Goal: Task Accomplishment & Management: Complete application form

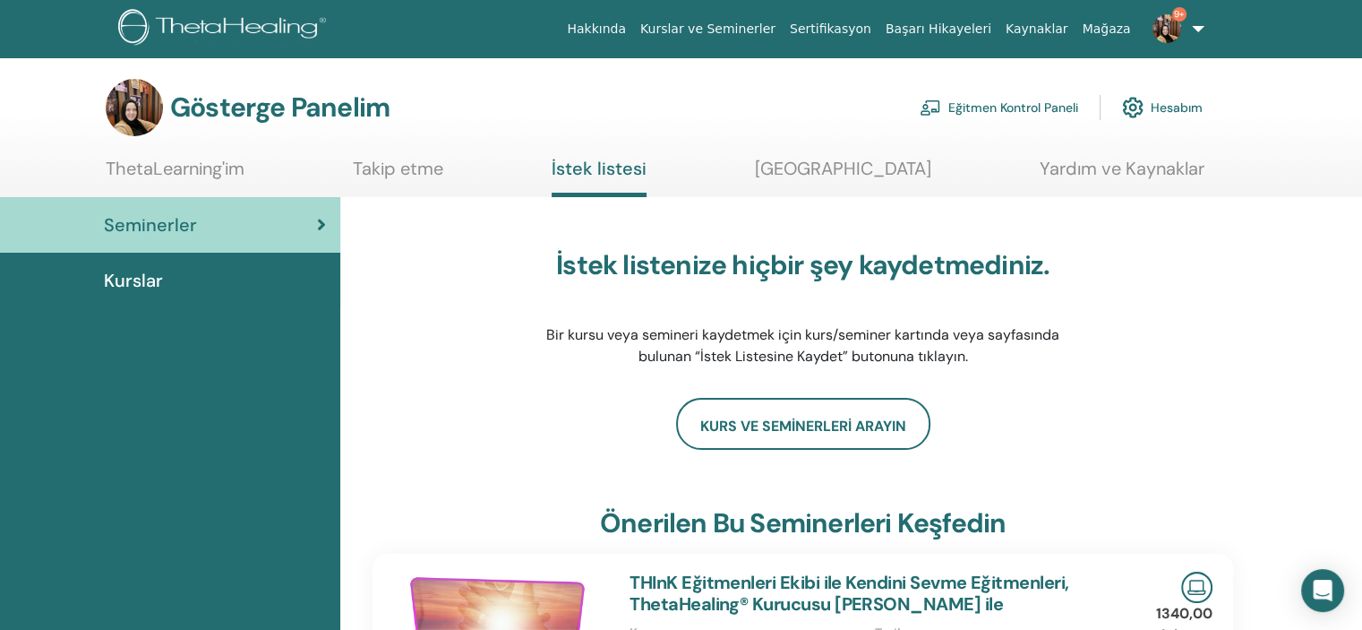
click at [1174, 17] on span "9+" at bounding box center [1179, 14] width 14 height 14
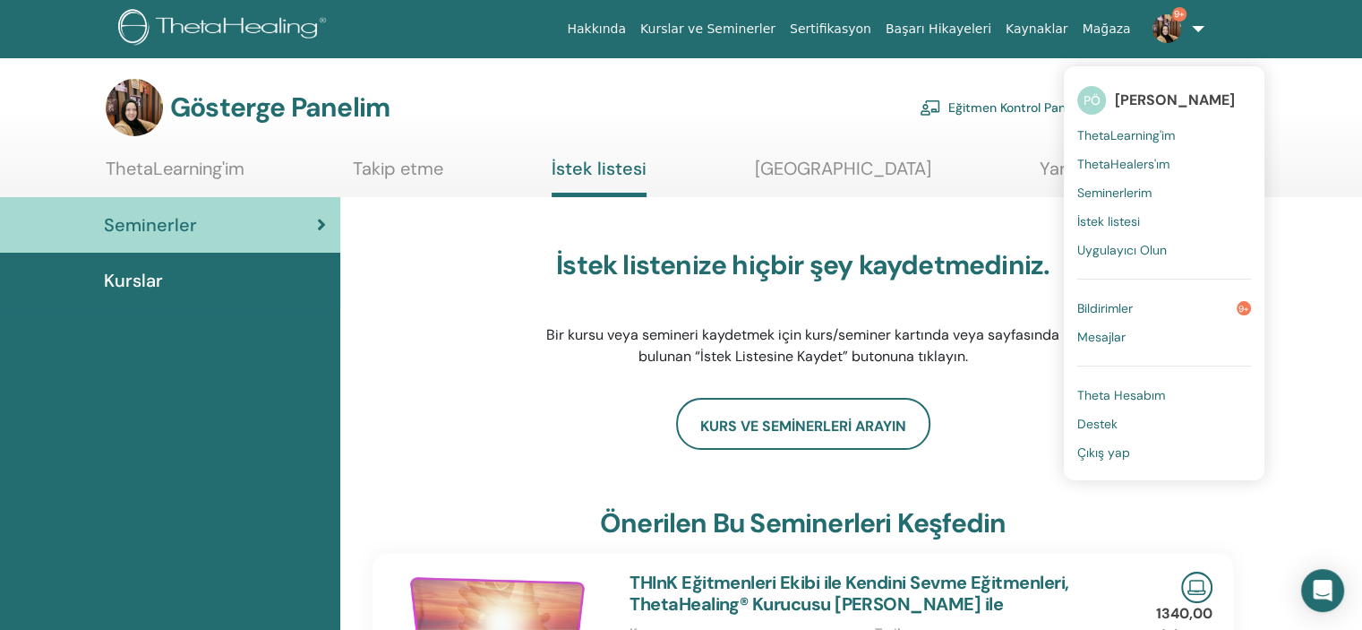
click at [1133, 300] on font "Bildirimler" at bounding box center [1105, 308] width 56 height 16
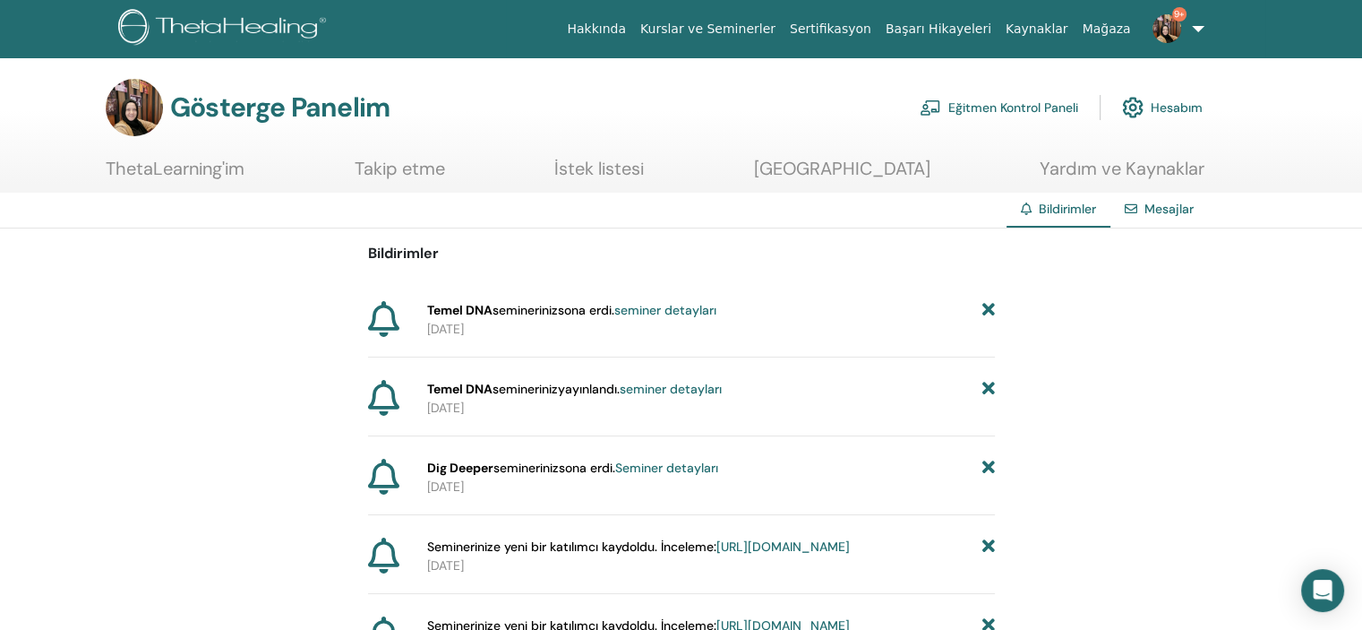
click at [706, 308] on font "seminer detayları" at bounding box center [665, 310] width 102 height 16
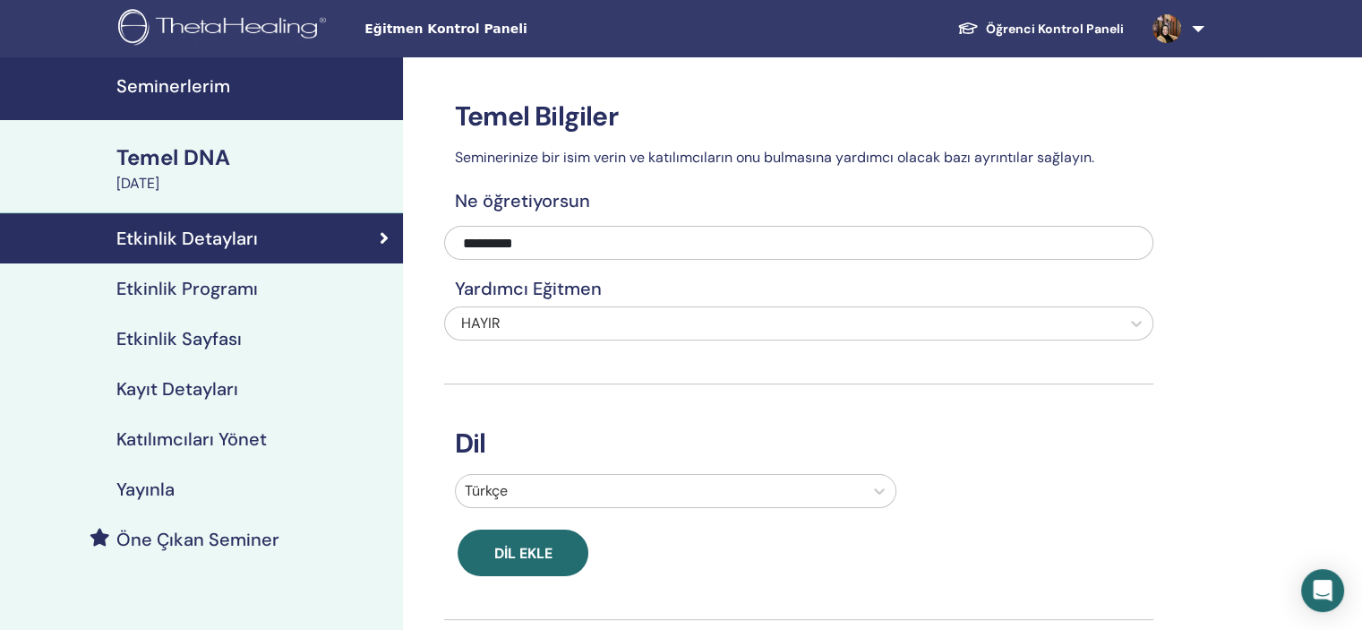
click at [1180, 26] on img at bounding box center [1167, 28] width 29 height 29
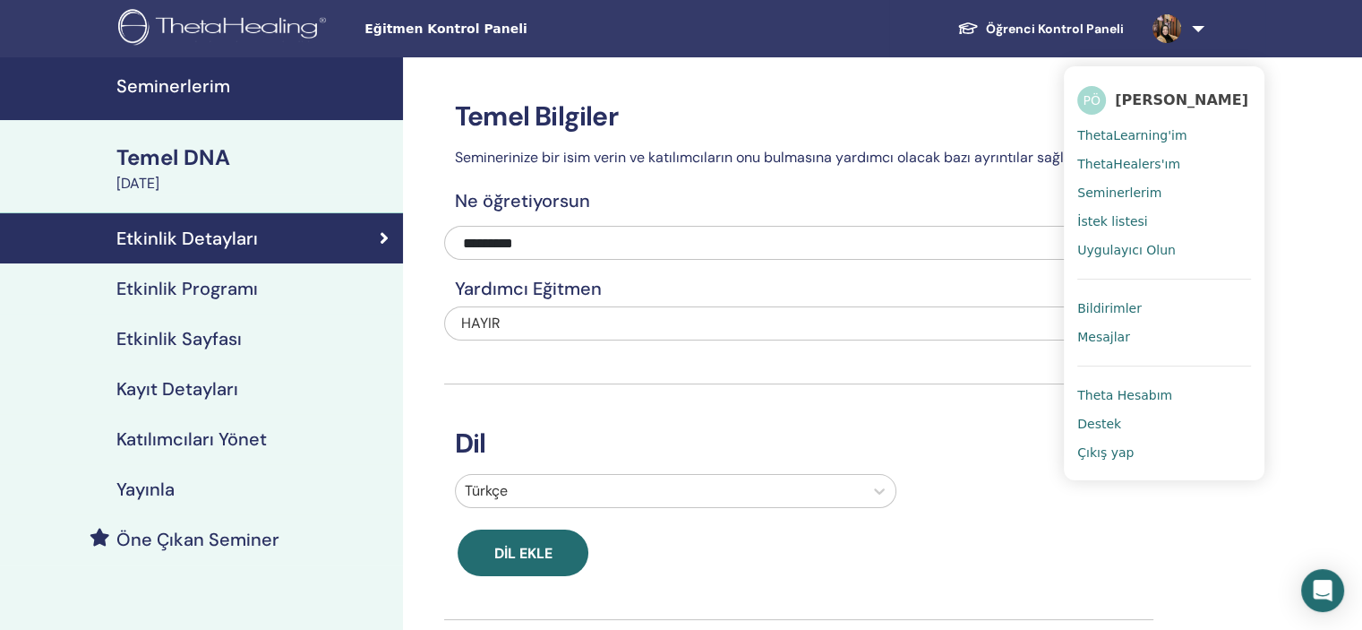
click at [1153, 99] on font "[PERSON_NAME]" at bounding box center [1181, 99] width 133 height 17
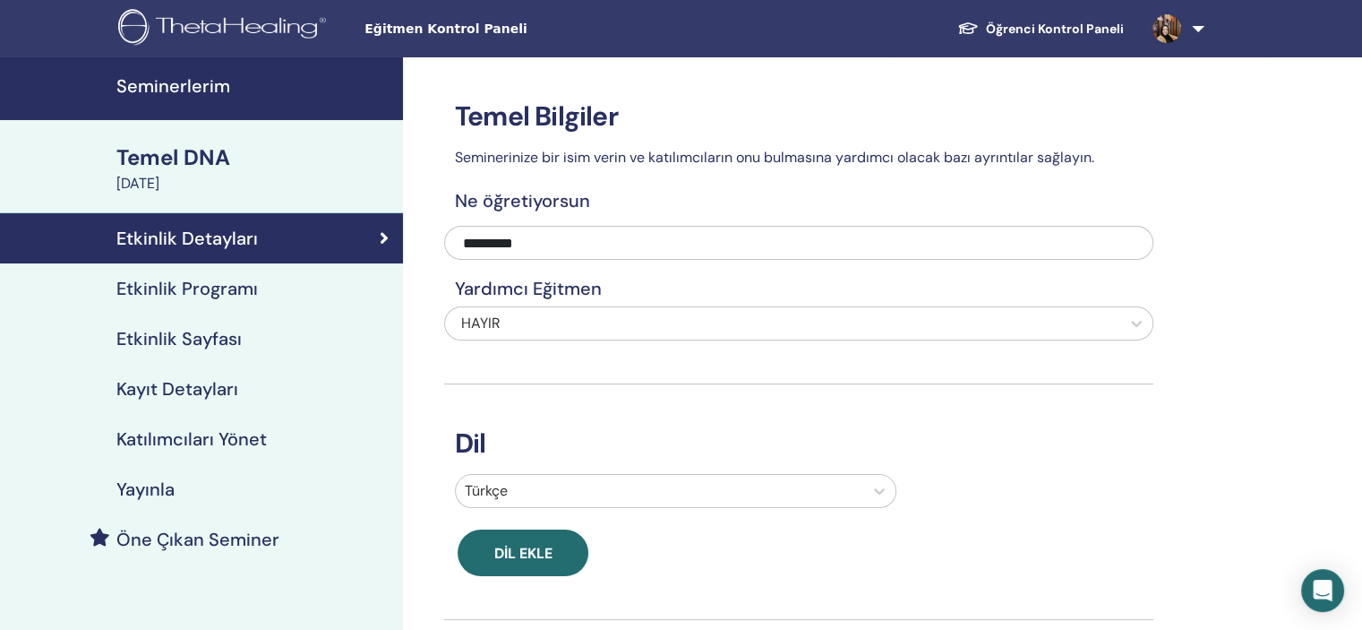
click at [996, 29] on font "Öğrenci Kontrol Paneli" at bounding box center [1055, 29] width 138 height 16
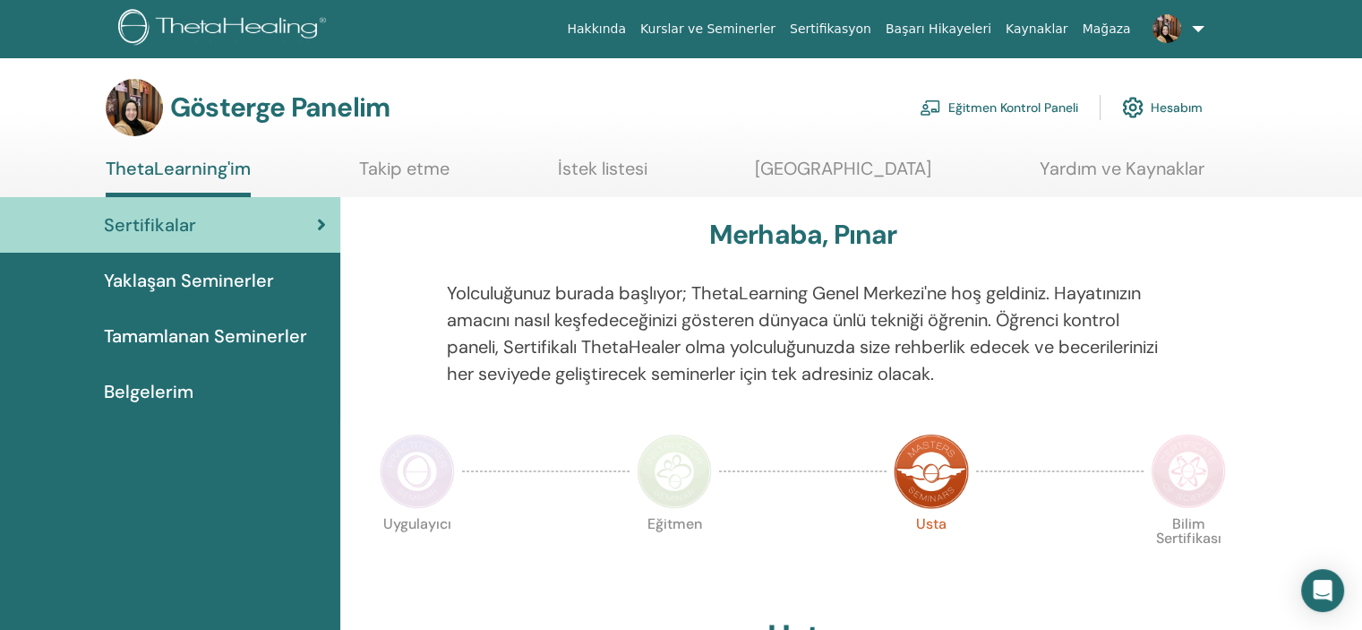
click at [1005, 107] on font "Eğitmen Kontrol Paneli" at bounding box center [1013, 108] width 130 height 16
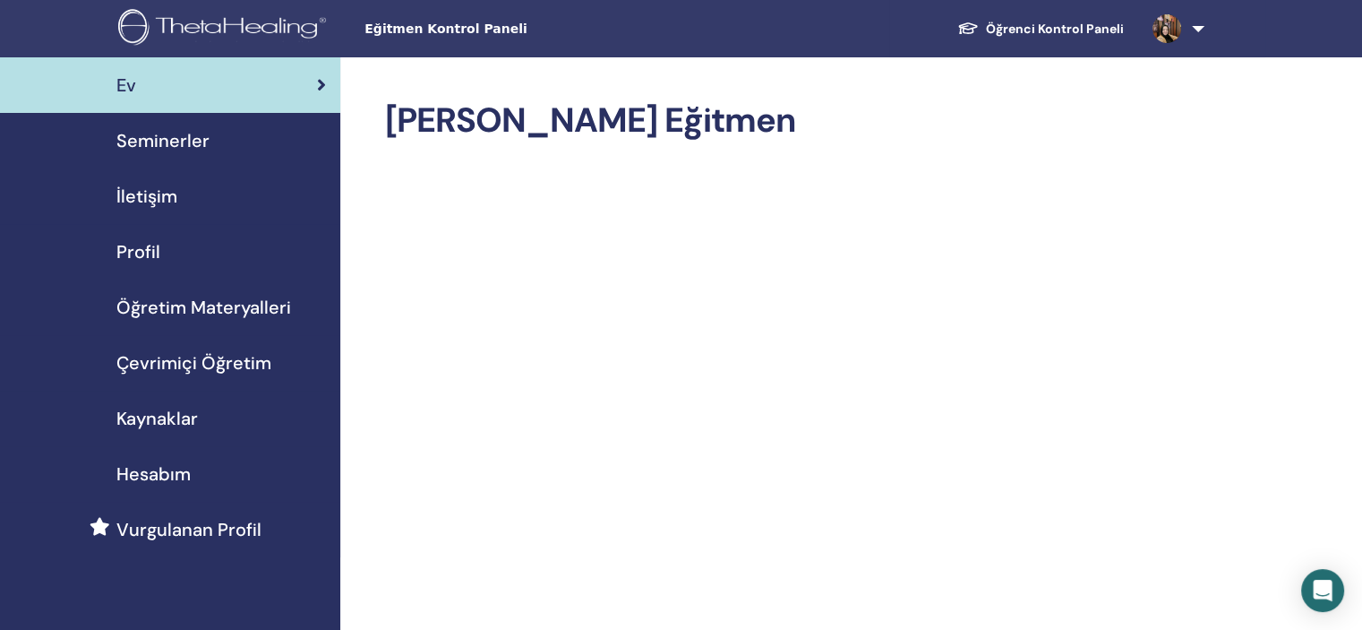
click at [183, 142] on font "Seminerler" at bounding box center [162, 140] width 93 height 23
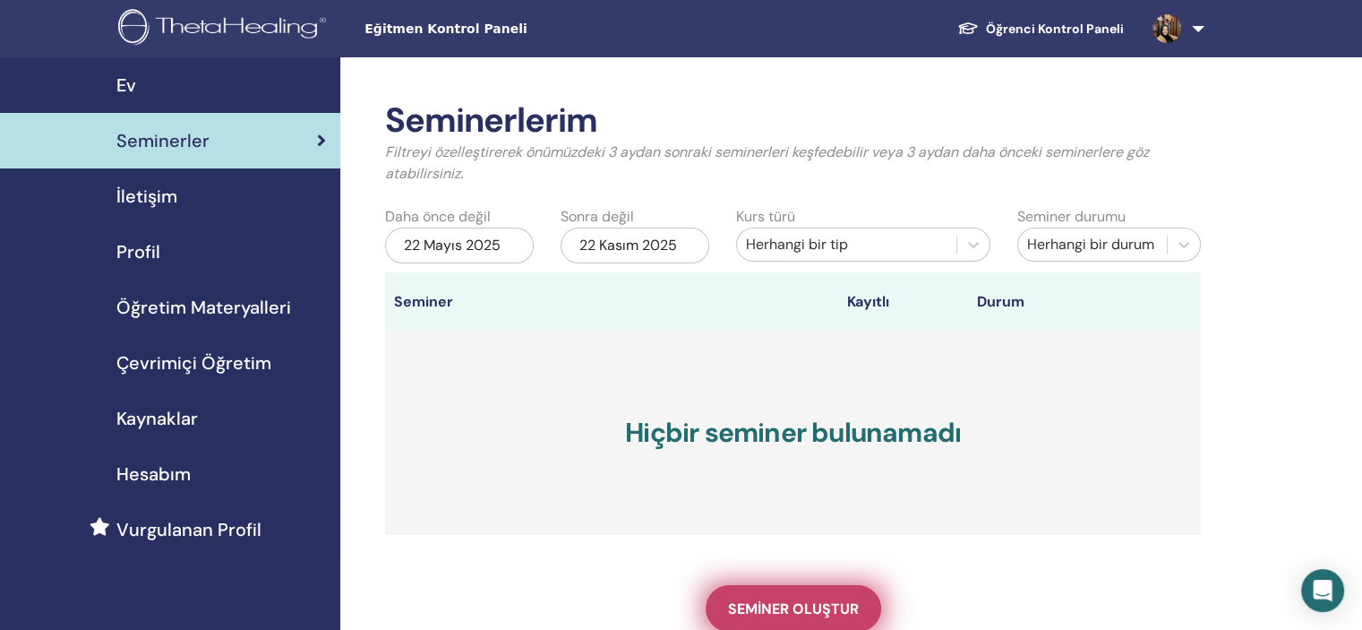
click at [785, 603] on font "Seminer oluştur" at bounding box center [793, 608] width 131 height 19
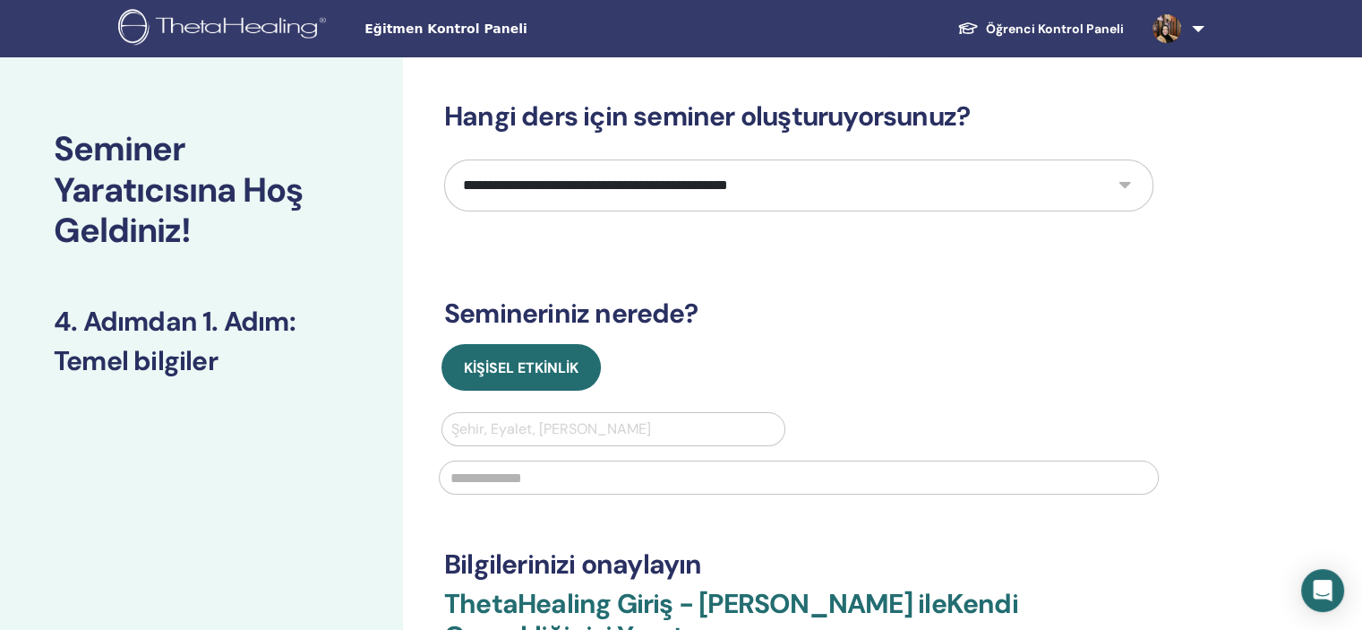
click at [1125, 186] on select "**********" at bounding box center [798, 185] width 709 height 52
select select "*"
click at [444, 159] on select "**********" at bounding box center [798, 185] width 709 height 52
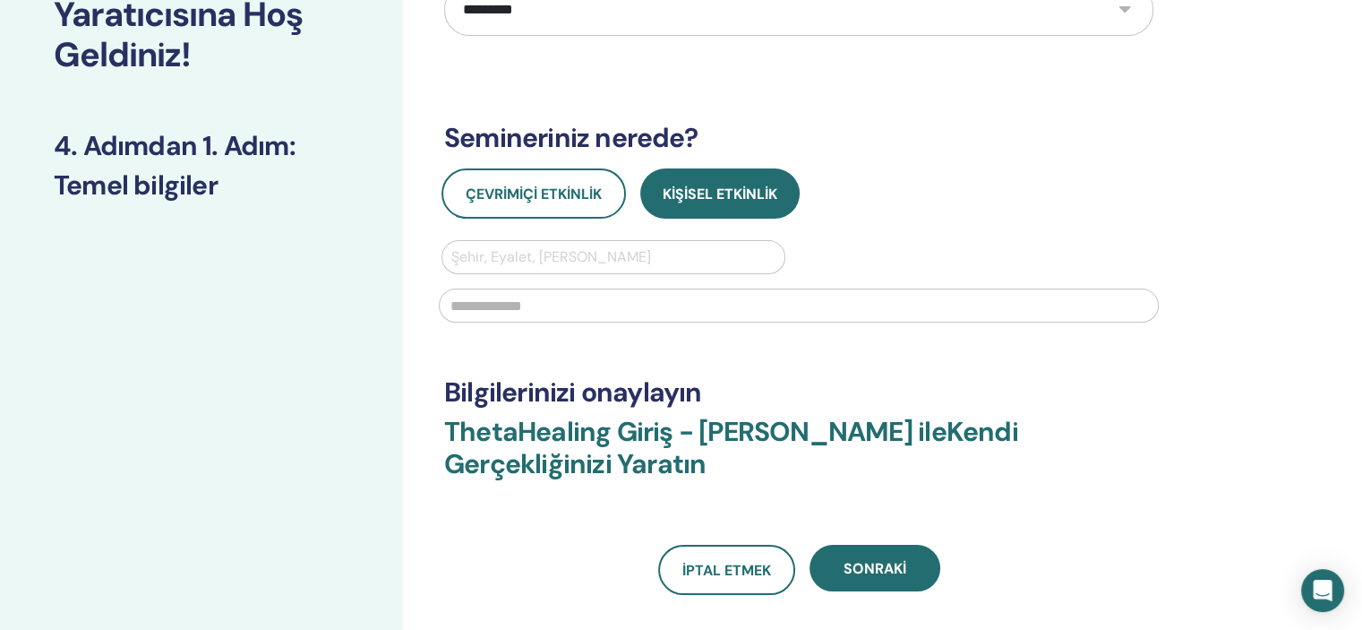
scroll to position [215, 0]
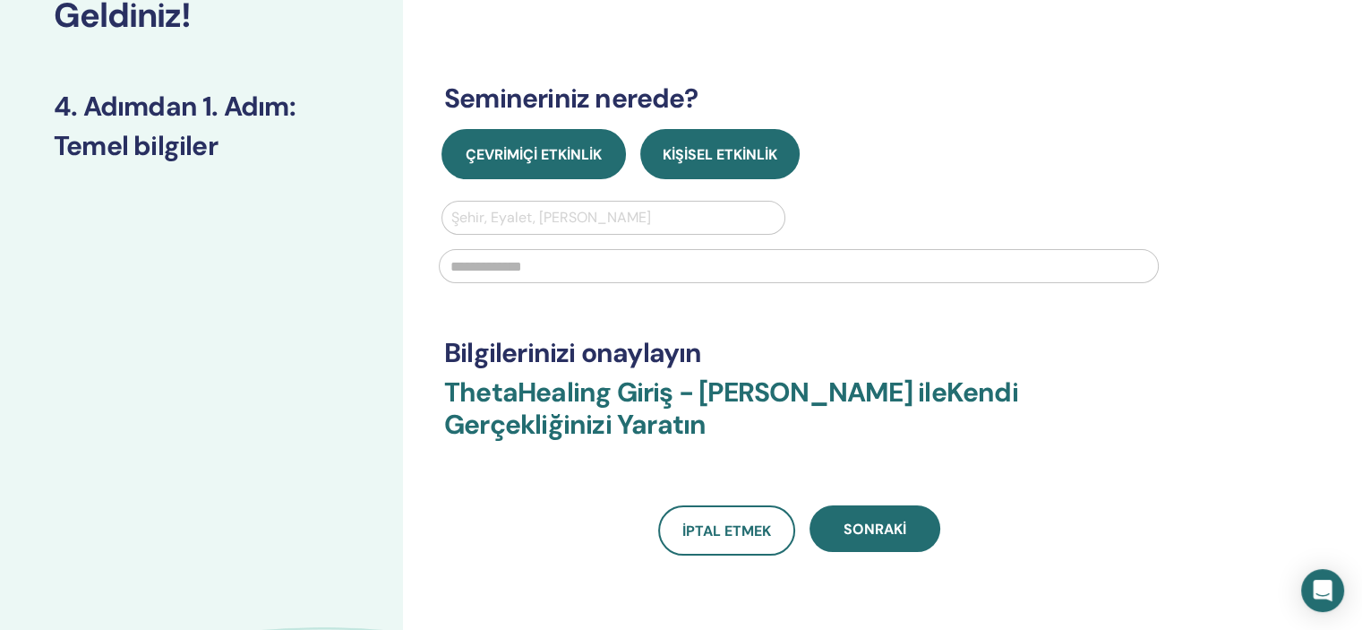
click at [581, 153] on font "Çevrimiçi Etkinlik" at bounding box center [534, 154] width 136 height 19
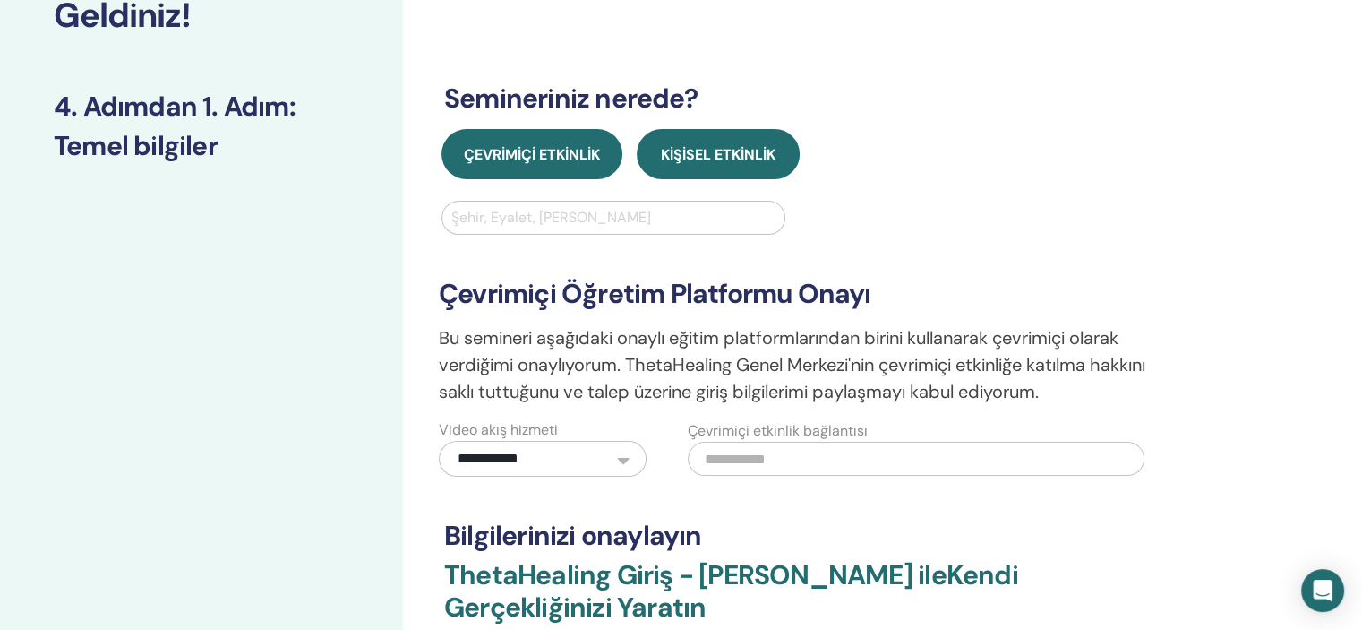
click at [681, 146] on font "Kişisel Etkinlik" at bounding box center [718, 154] width 115 height 19
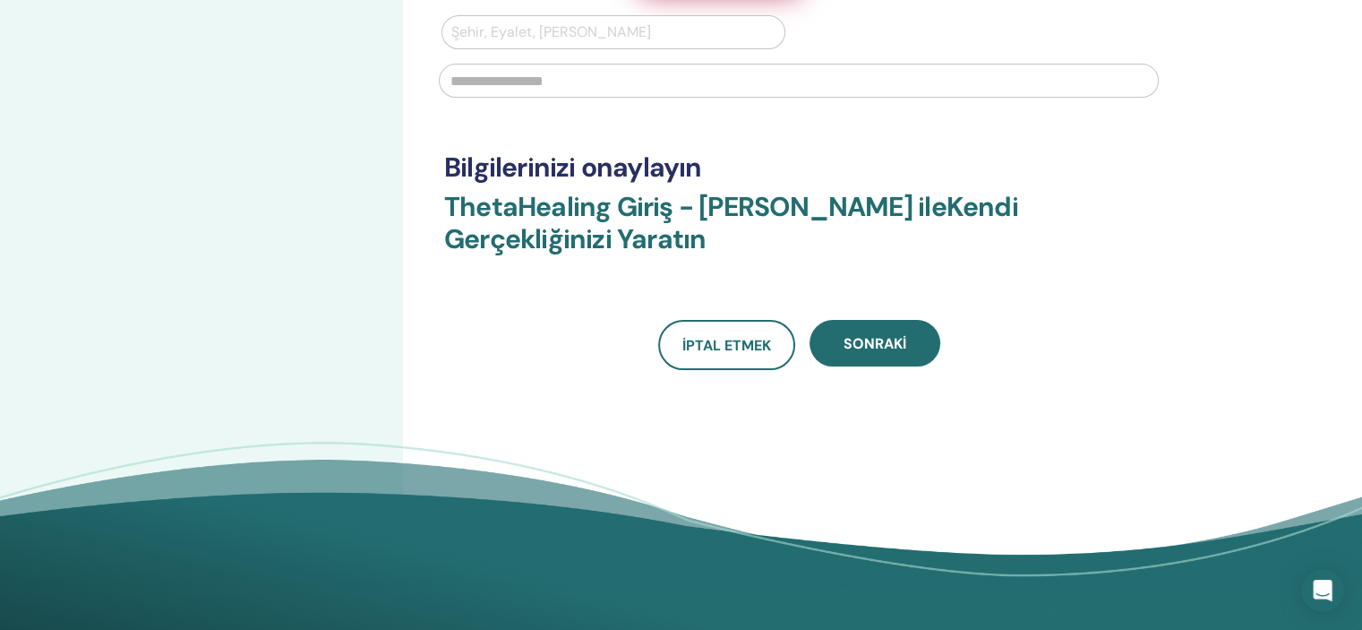
scroll to position [441, 0]
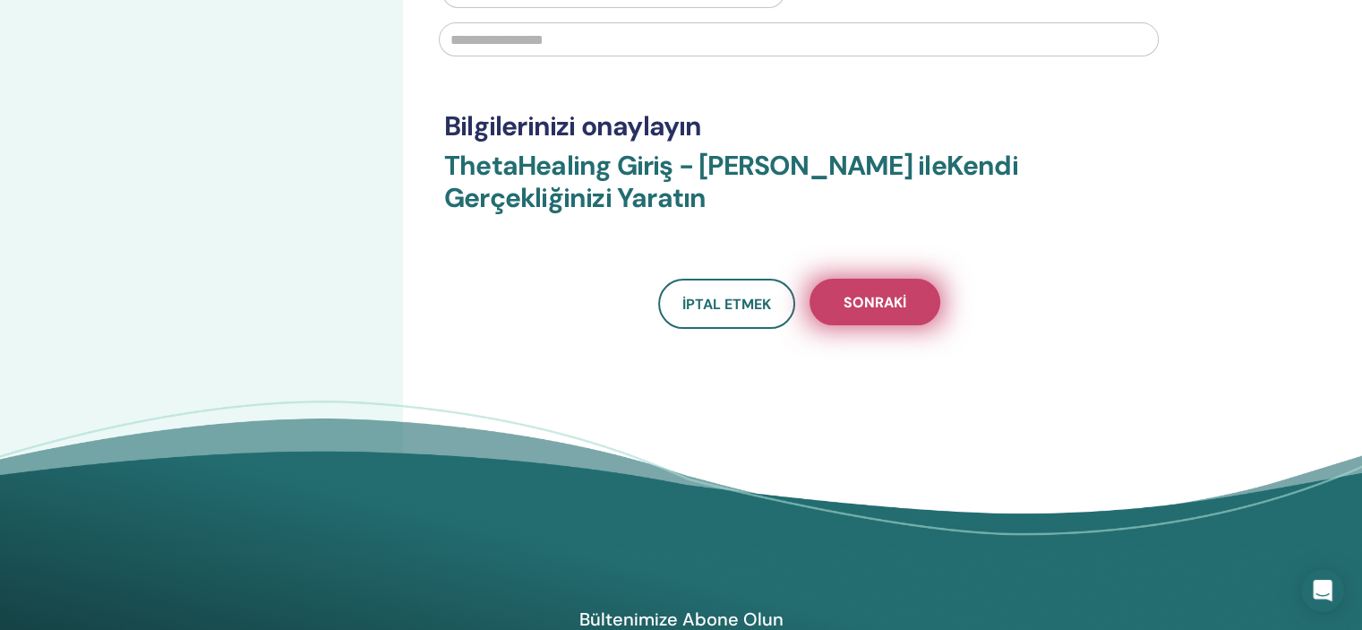
click at [876, 293] on font "Sonraki" at bounding box center [875, 302] width 63 height 19
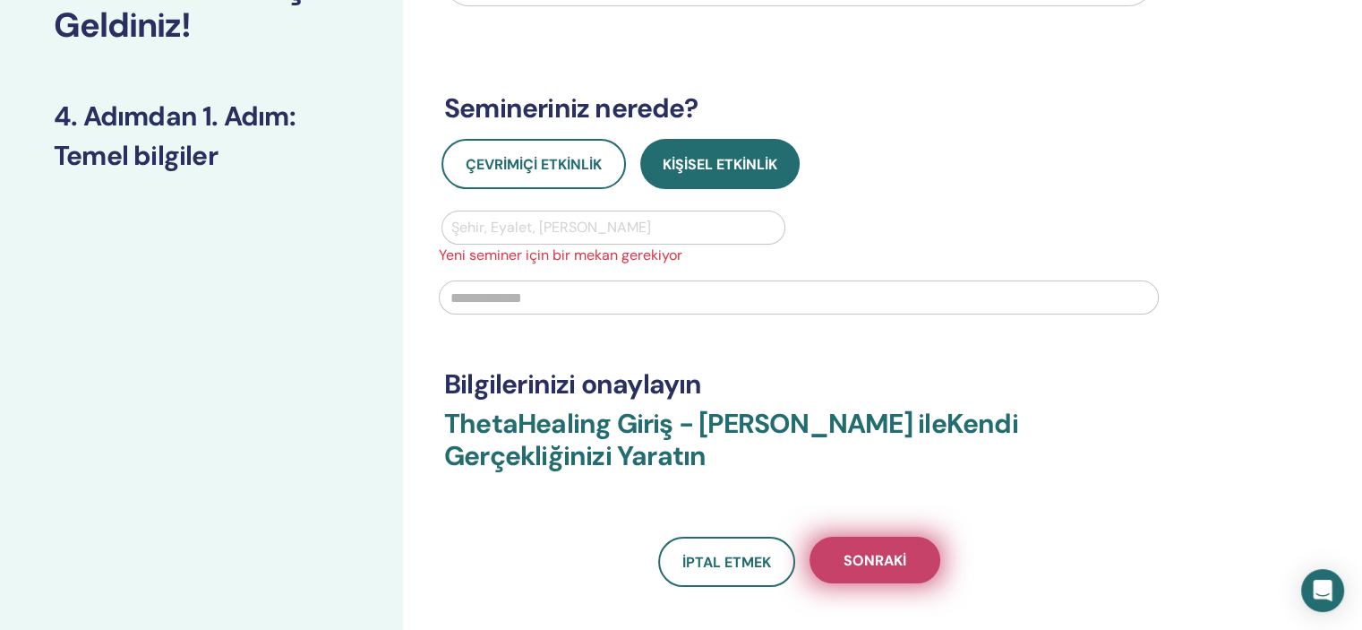
scroll to position [200, 0]
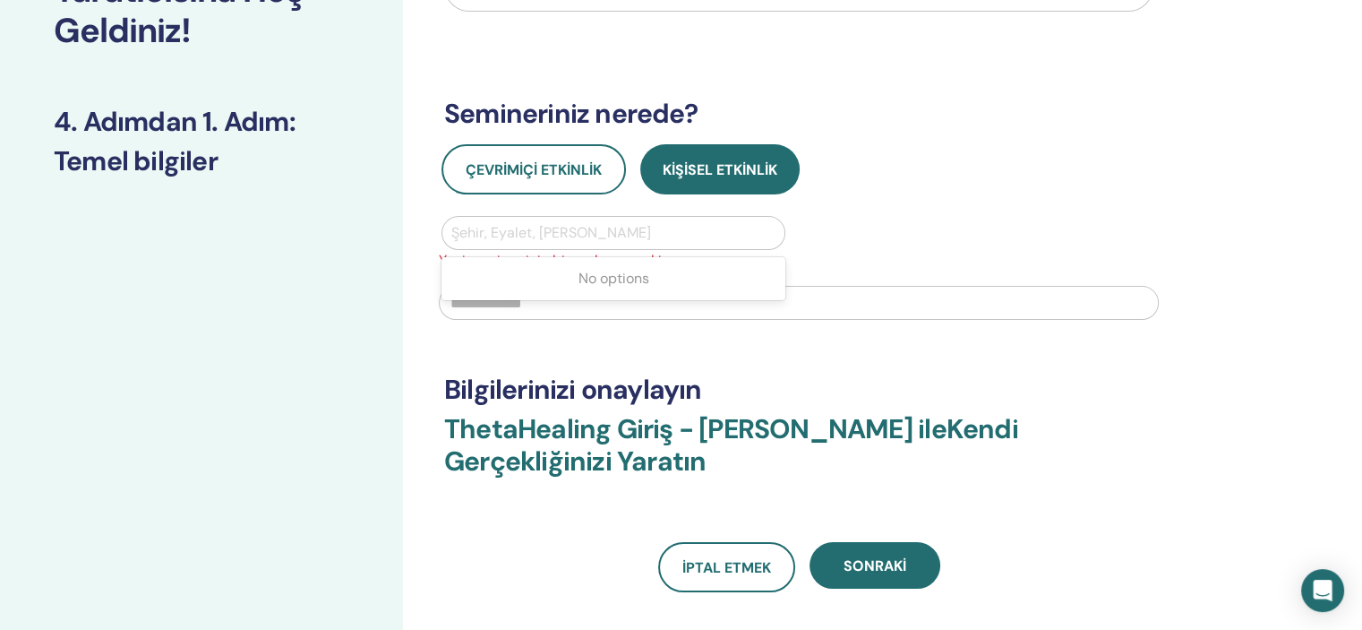
click at [705, 232] on div at bounding box center [613, 232] width 324 height 25
click at [653, 300] on input "text" at bounding box center [799, 303] width 720 height 34
type input "**********"
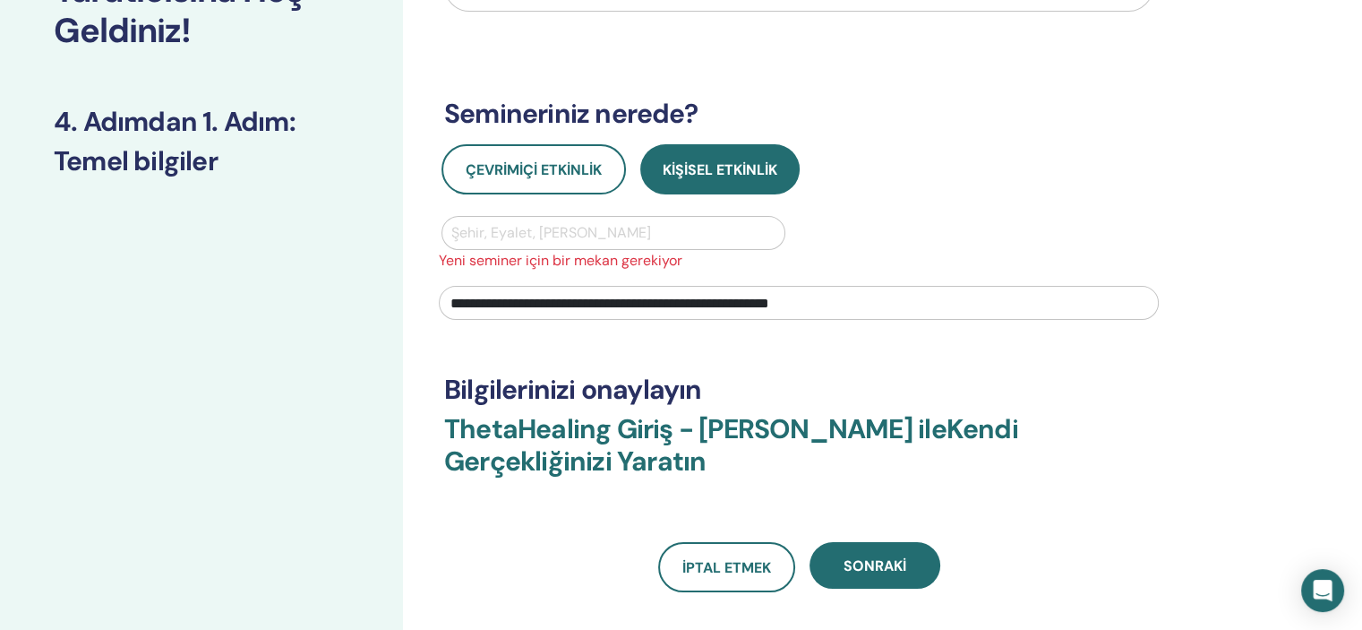
type input "*******"
type input "**********"
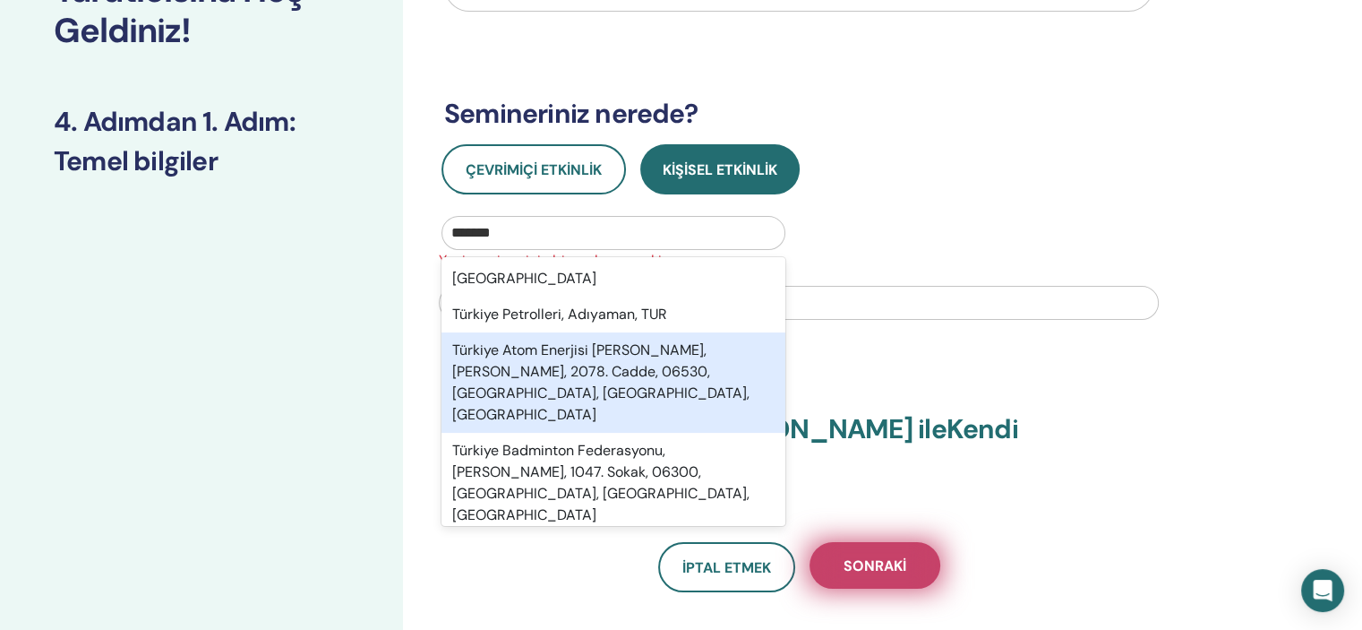
click at [903, 561] on font "Sonraki" at bounding box center [875, 565] width 63 height 19
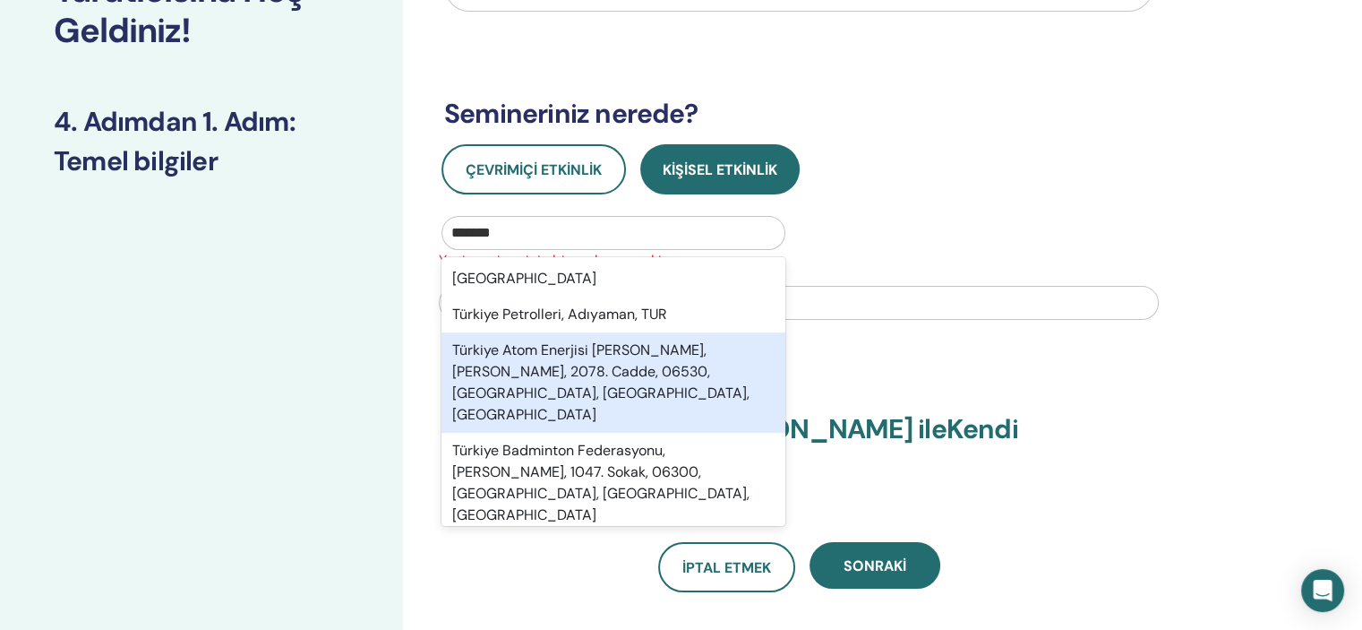
click at [1126, 459] on h3 "ThetaHealing Giriş - Pınar Özdoğan ile Kendi Gerçekliğinizi Yaratın" at bounding box center [798, 456] width 709 height 86
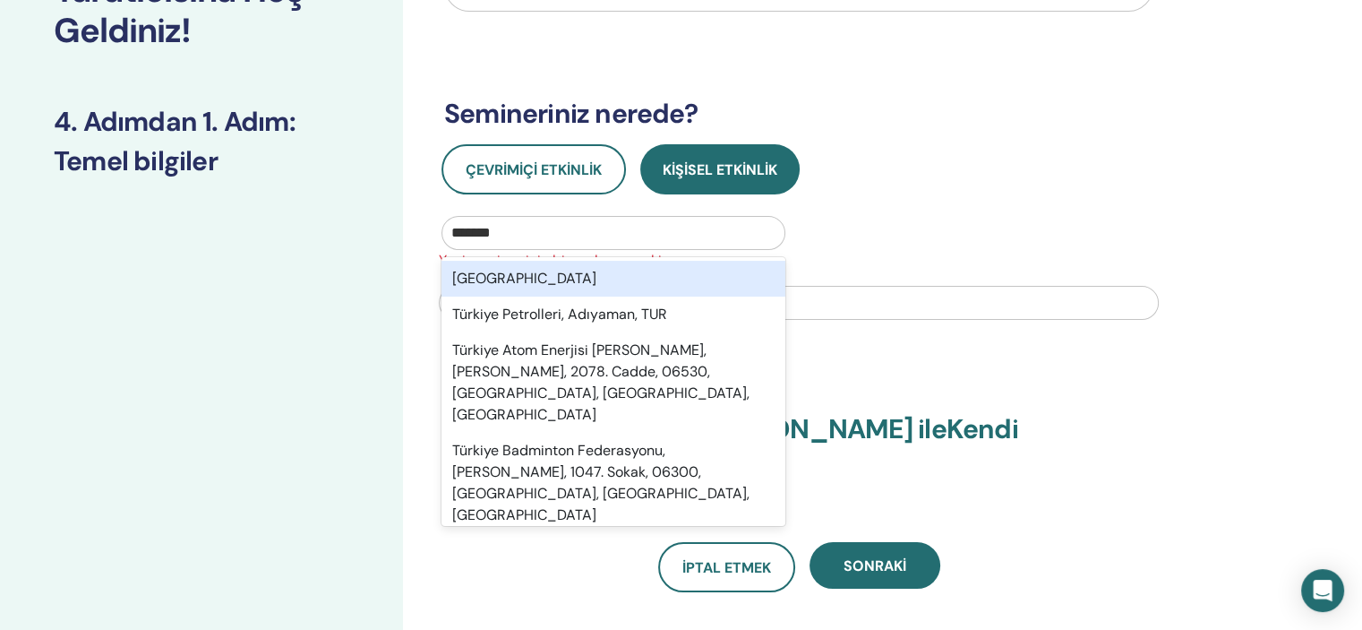
click at [509, 279] on div "Türkiye" at bounding box center [613, 279] width 344 height 36
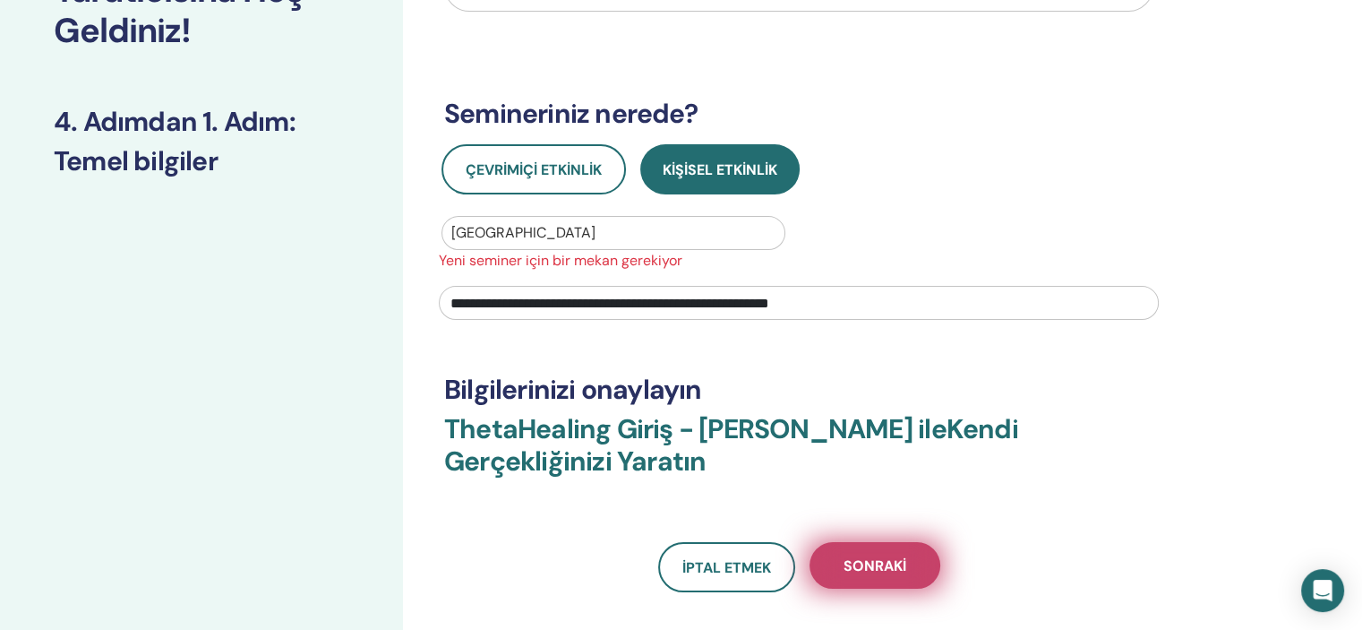
click at [878, 576] on button "Sonraki" at bounding box center [875, 565] width 131 height 47
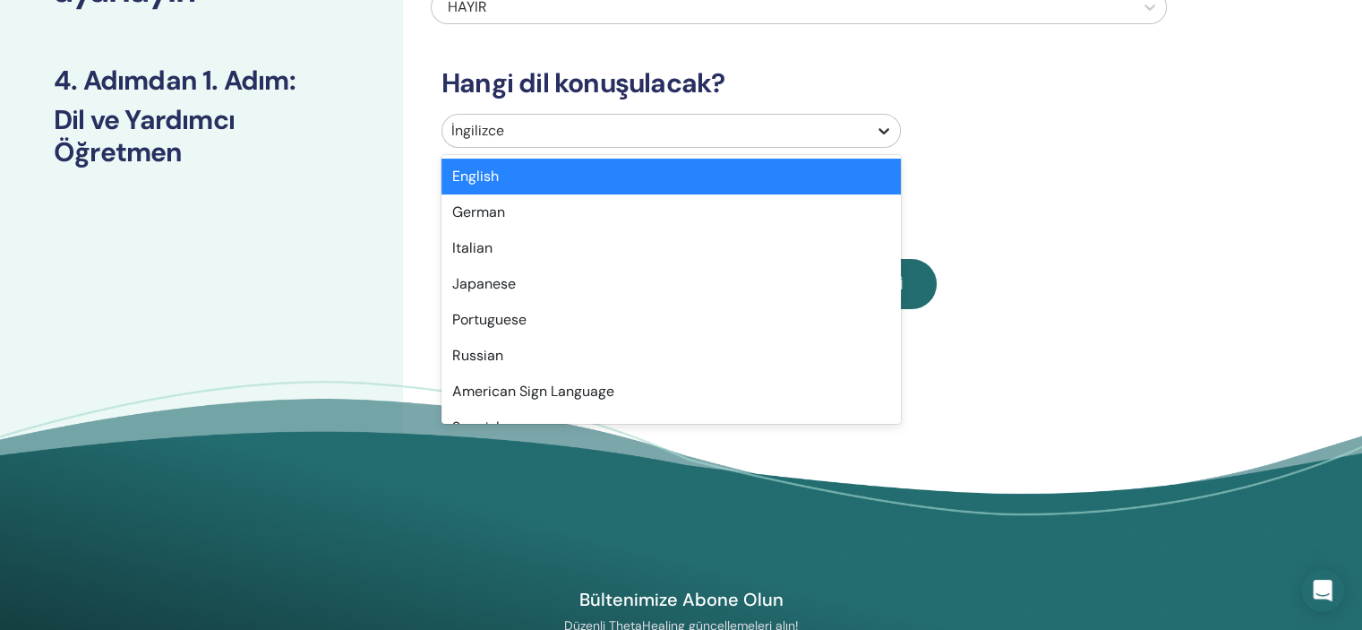
click at [884, 131] on icon at bounding box center [884, 131] width 18 height 18
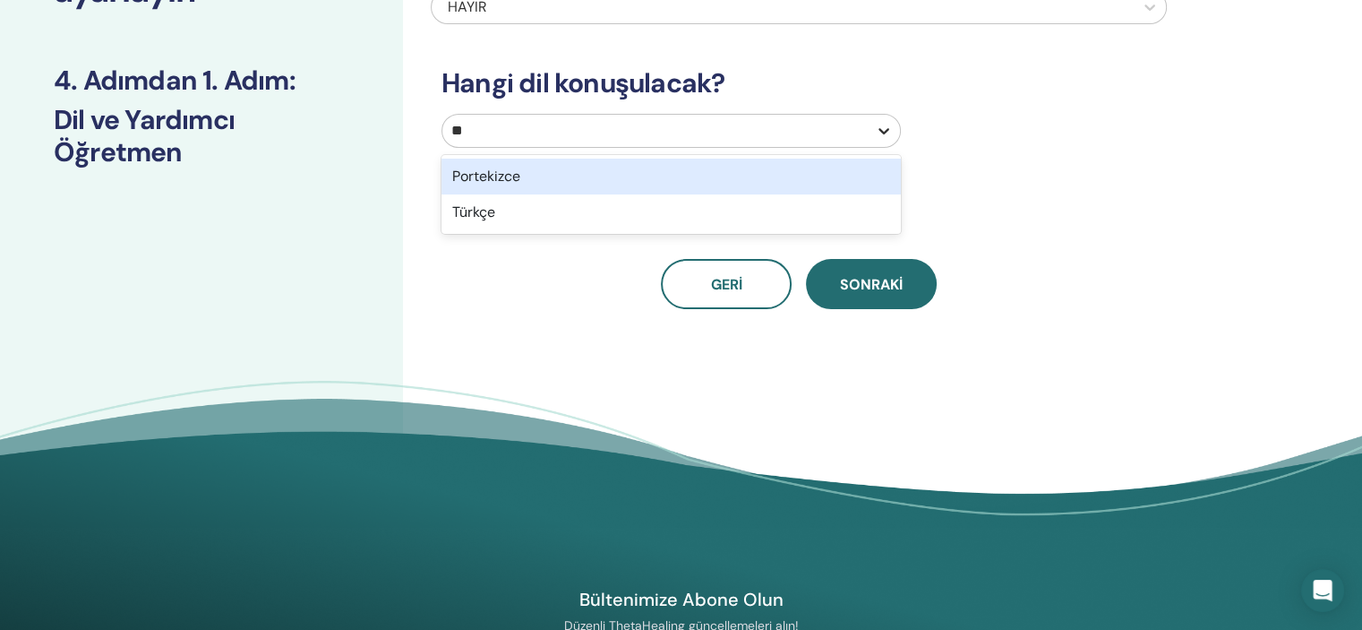
type input "***"
click at [860, 179] on div "Türkçe" at bounding box center [670, 177] width 459 height 36
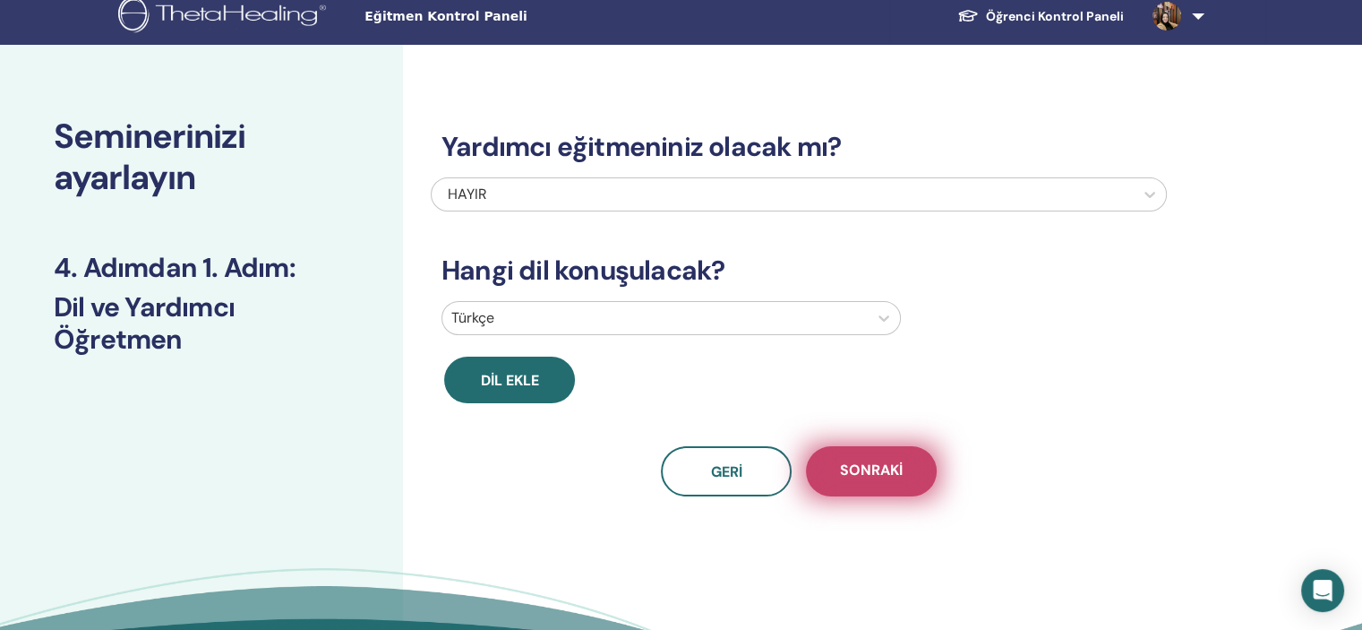
scroll to position [0, 0]
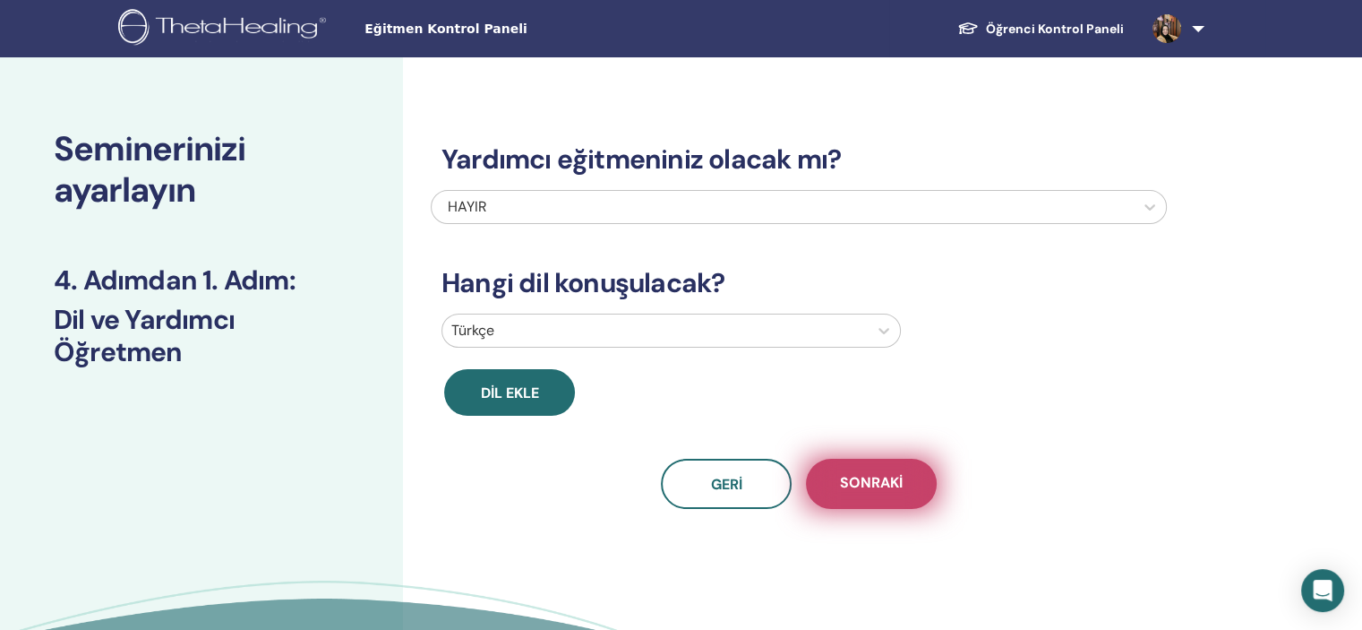
click at [902, 467] on button "Sonraki" at bounding box center [871, 484] width 131 height 50
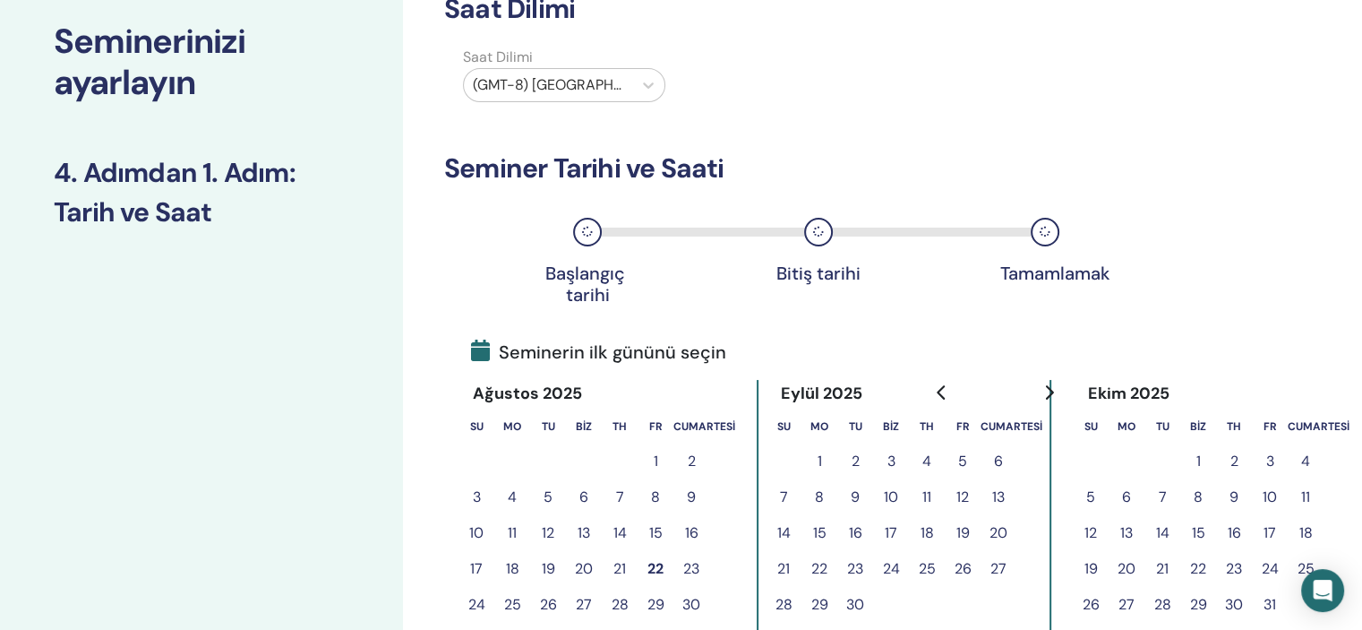
scroll to position [143, 0]
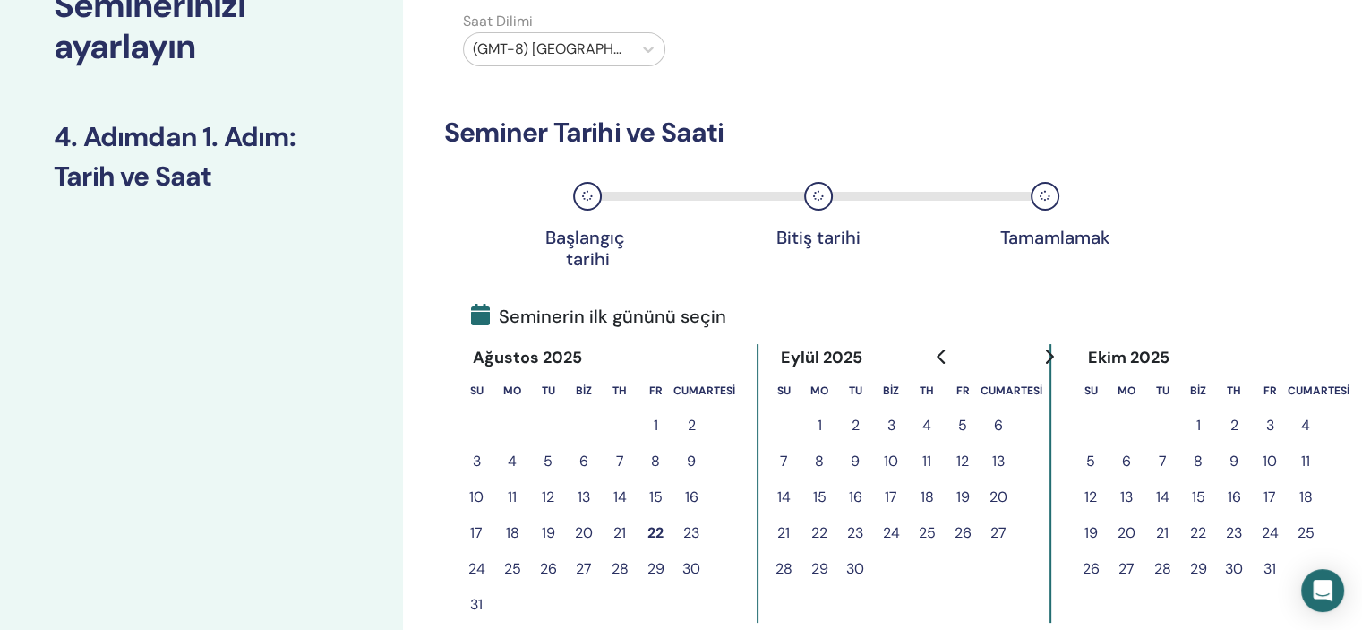
click at [692, 527] on font "23" at bounding box center [691, 532] width 16 height 19
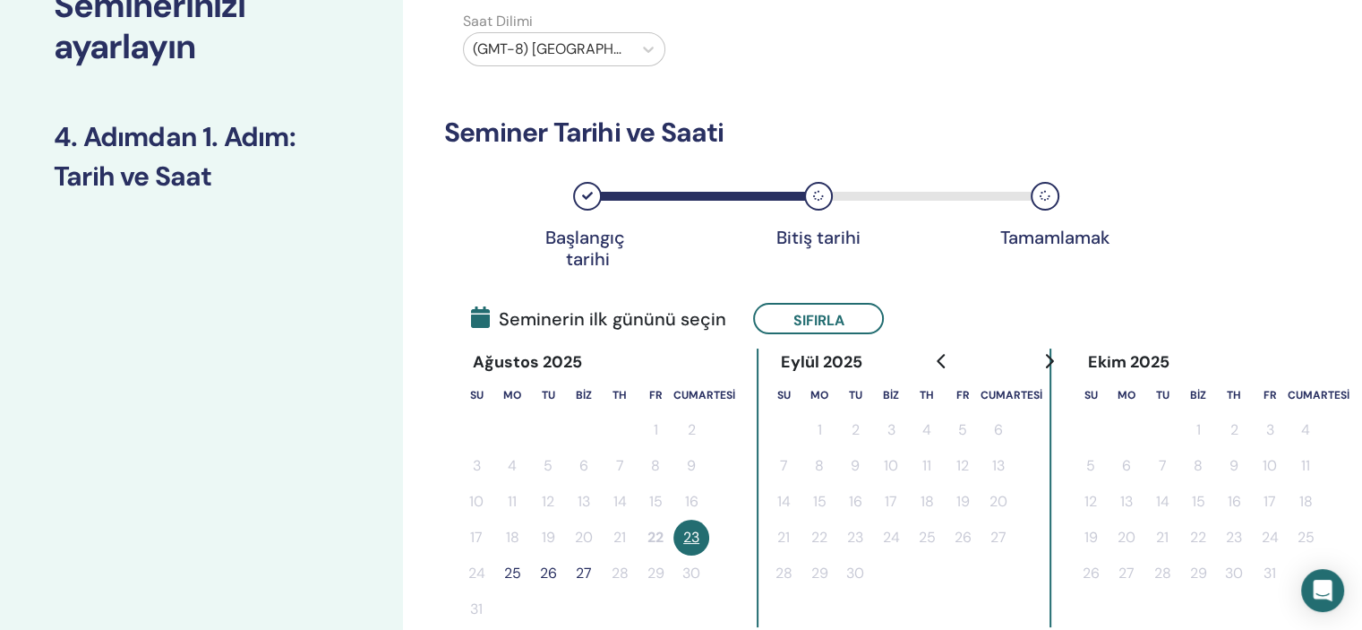
click at [512, 570] on font "25" at bounding box center [512, 572] width 17 height 19
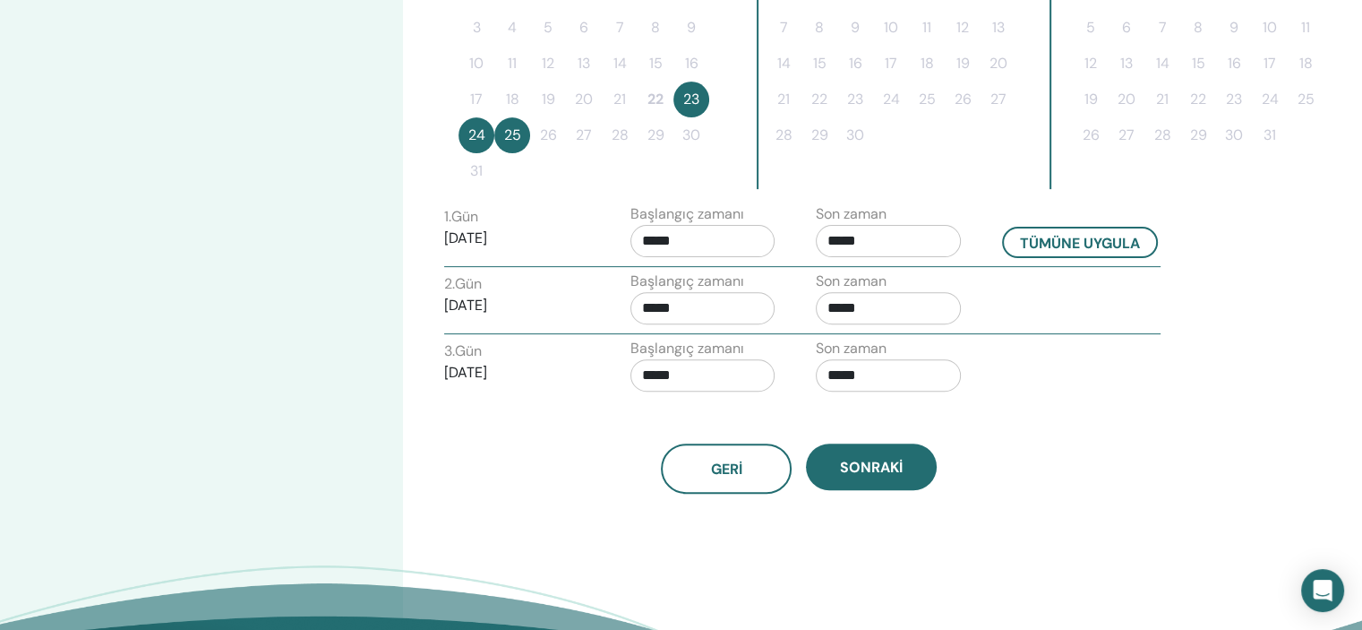
scroll to position [582, 0]
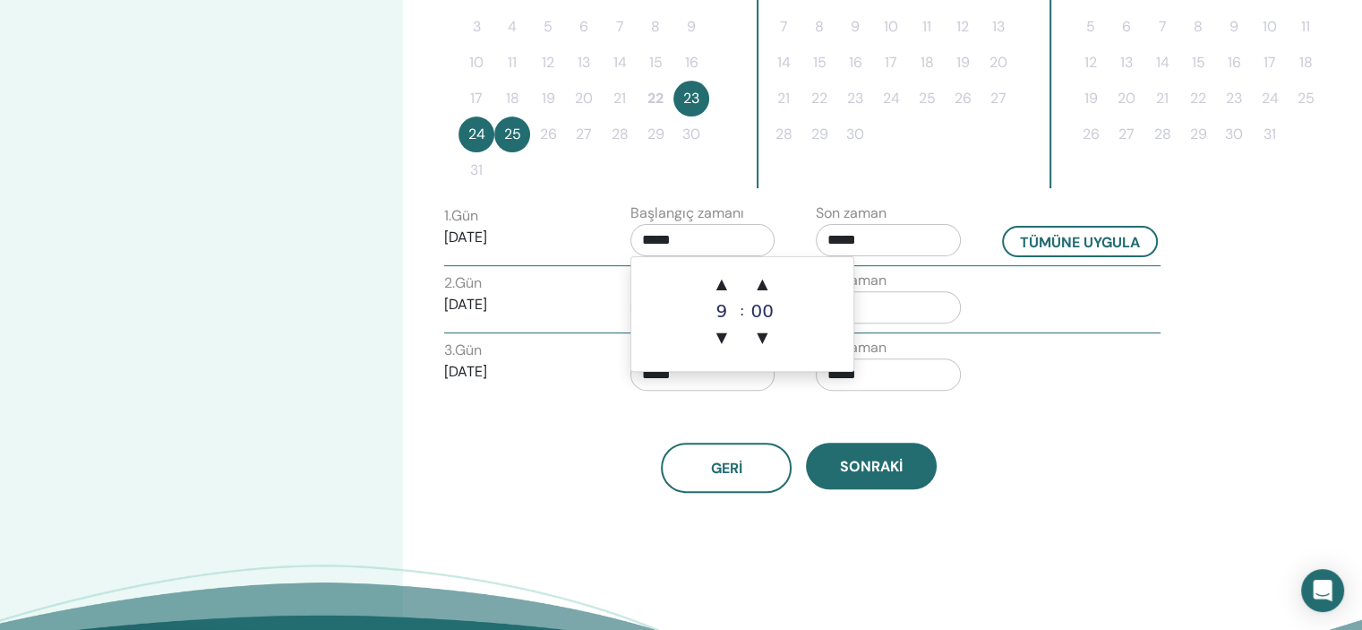
click at [656, 236] on input "*****" at bounding box center [702, 240] width 145 height 32
click at [724, 281] on font "▲" at bounding box center [721, 283] width 11 height 17
type input "*****"
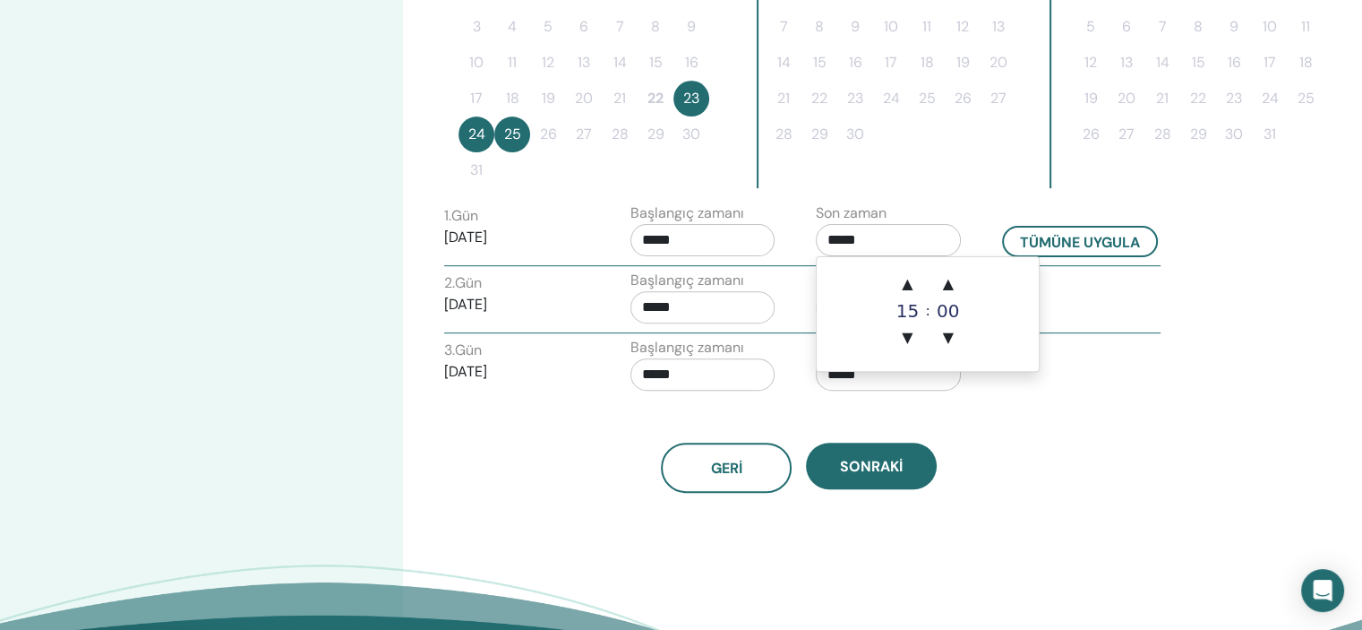
click at [862, 234] on input "*****" at bounding box center [888, 240] width 145 height 32
click at [914, 289] on span "▲" at bounding box center [907, 284] width 36 height 36
type input "*****"
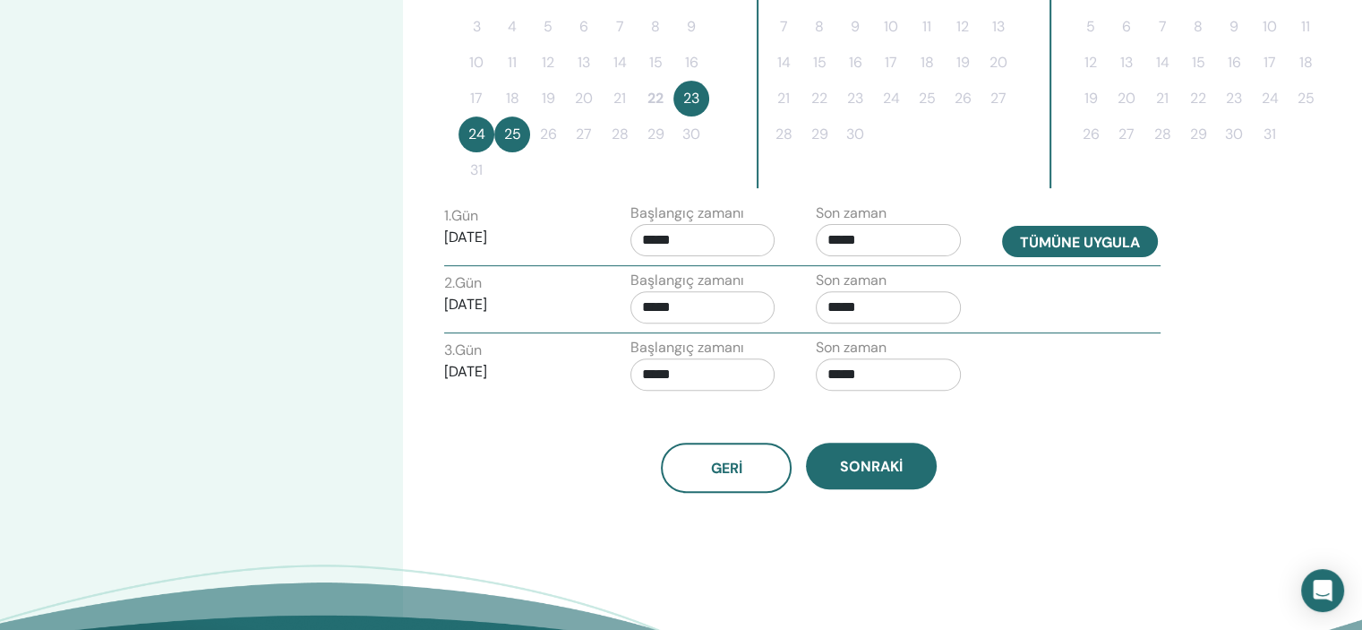
click at [1136, 237] on font "Tümüne uygula" at bounding box center [1080, 242] width 120 height 19
type input "*****"
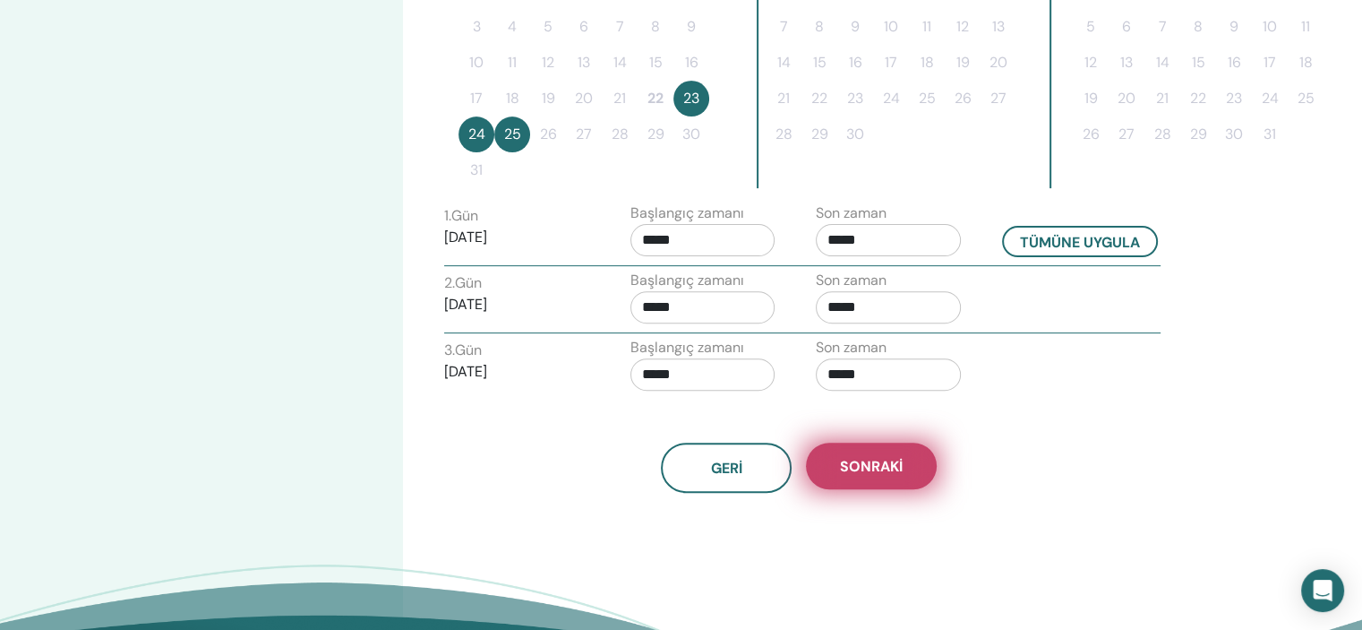
click at [914, 462] on button "Sonraki" at bounding box center [871, 465] width 131 height 47
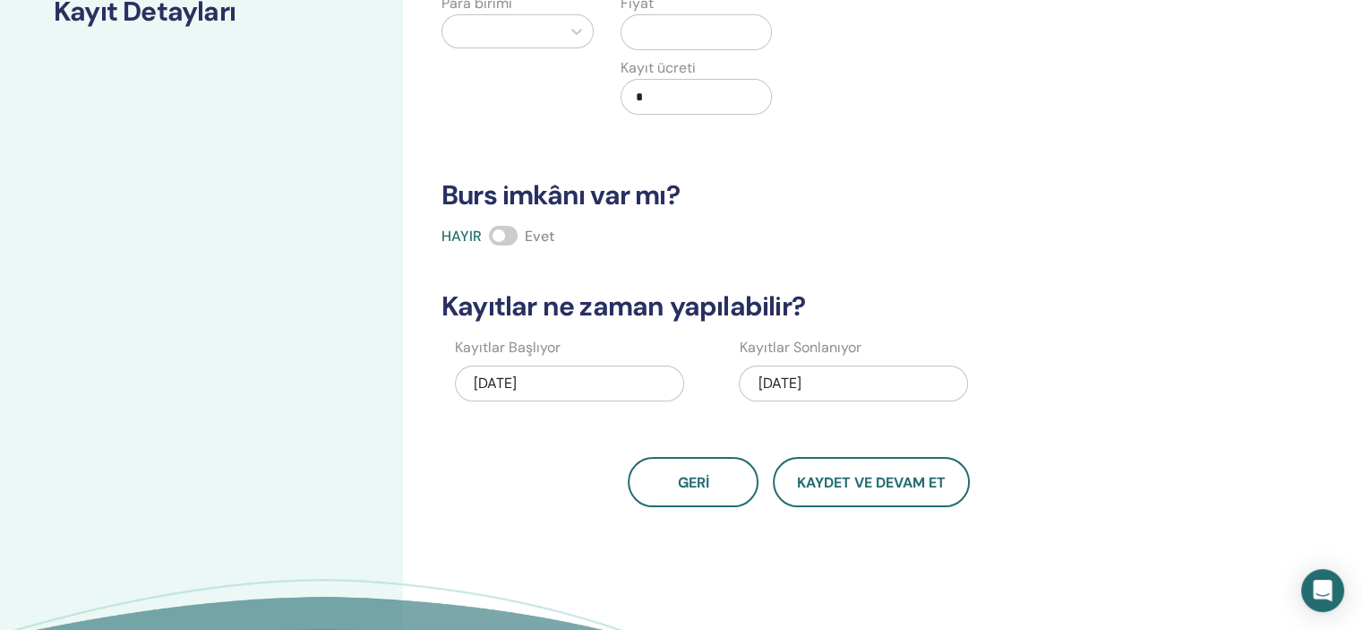
scroll to position [307, 0]
click at [801, 379] on font "25.08.2025" at bounding box center [779, 383] width 43 height 19
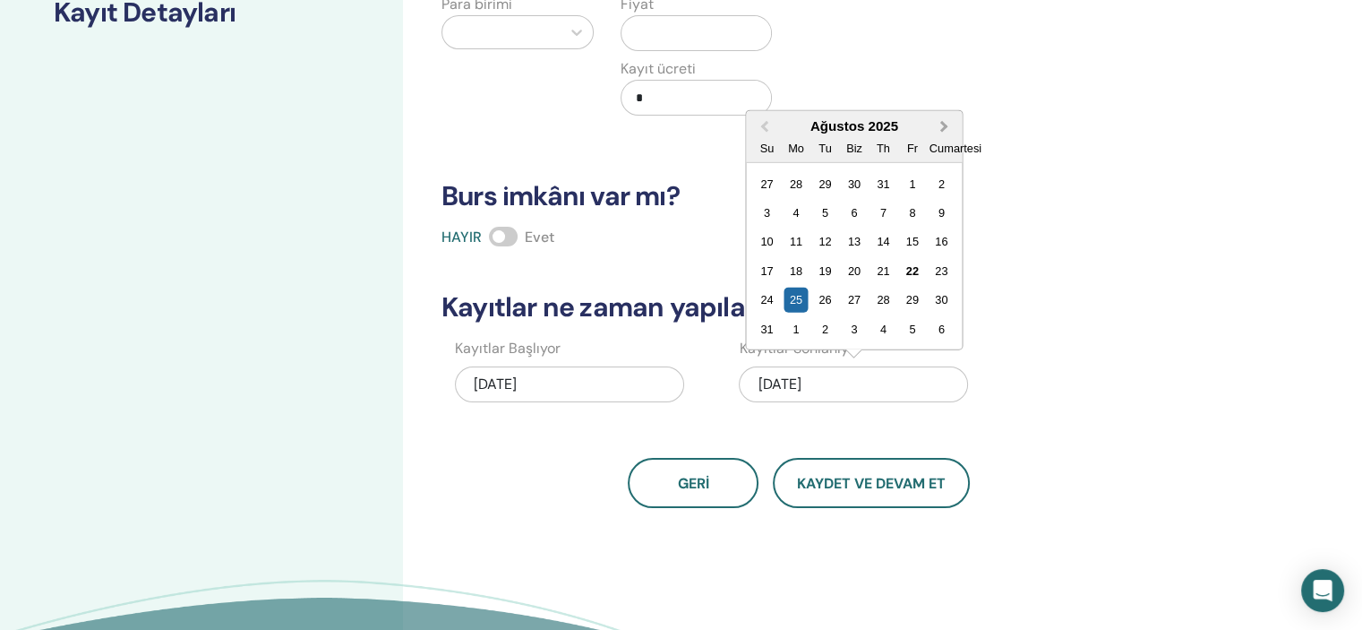
click at [944, 121] on span "Gelecek Ay" at bounding box center [944, 125] width 0 height 19
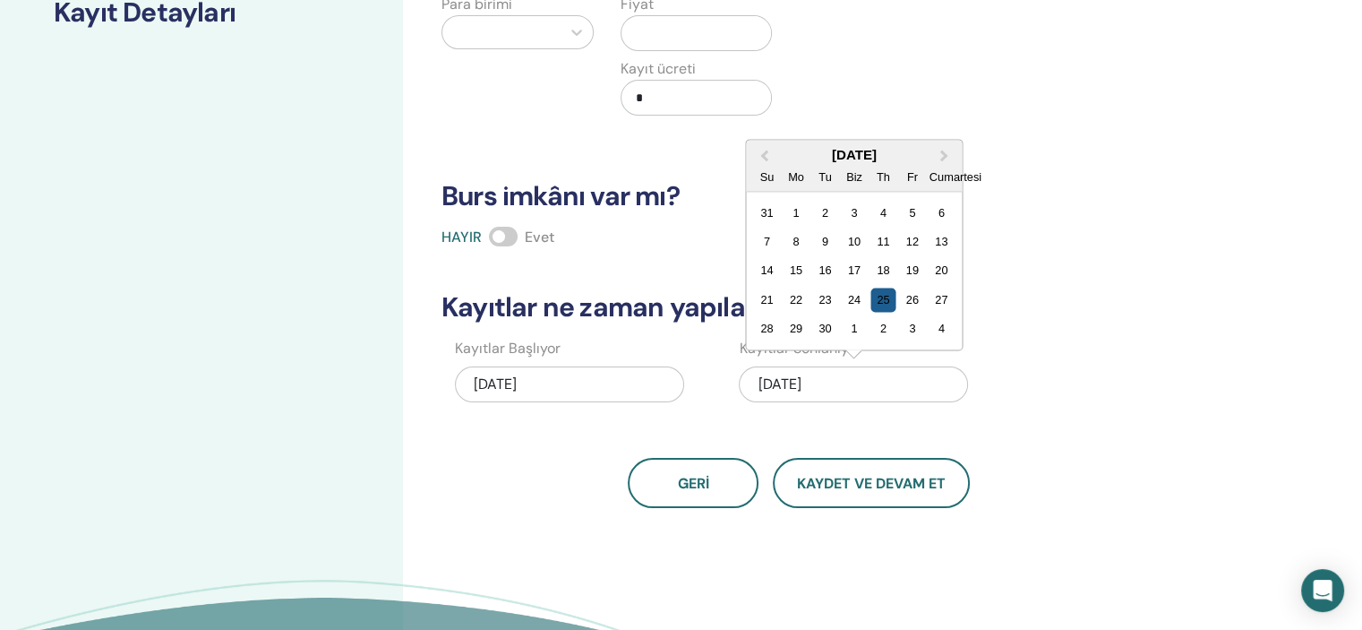
click at [878, 299] on div "25" at bounding box center [883, 299] width 24 height 24
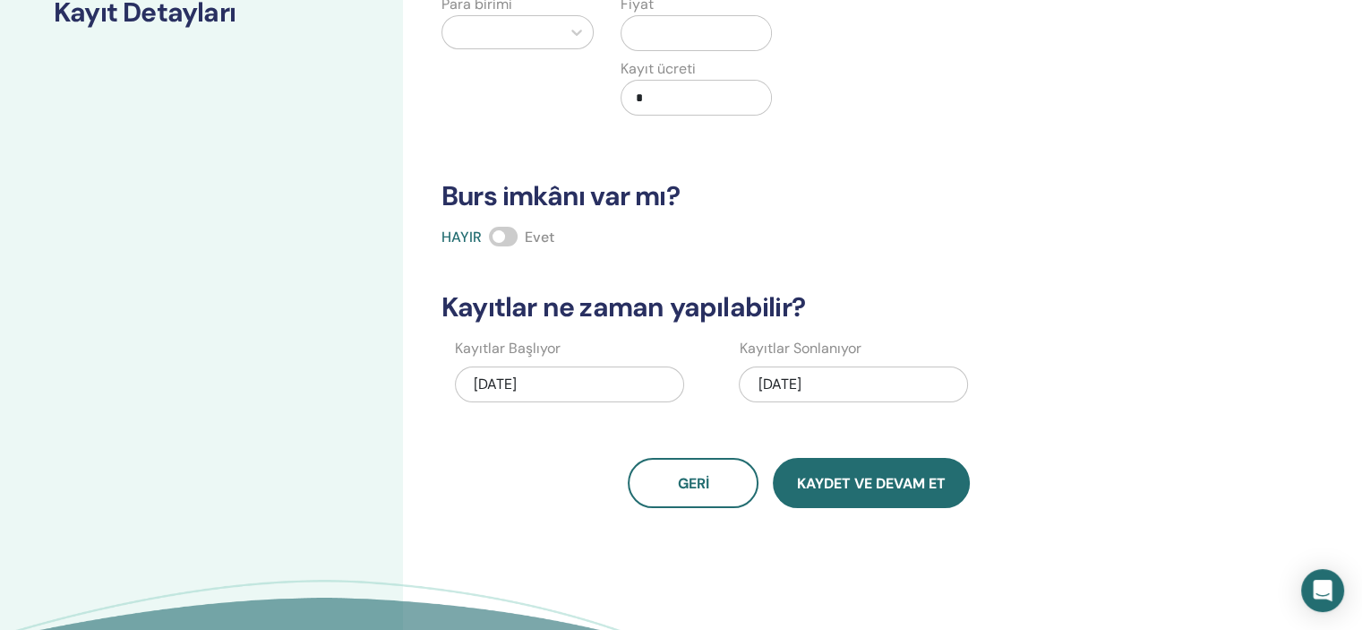
click at [857, 479] on font "Kaydet ve Devam Et" at bounding box center [871, 483] width 149 height 19
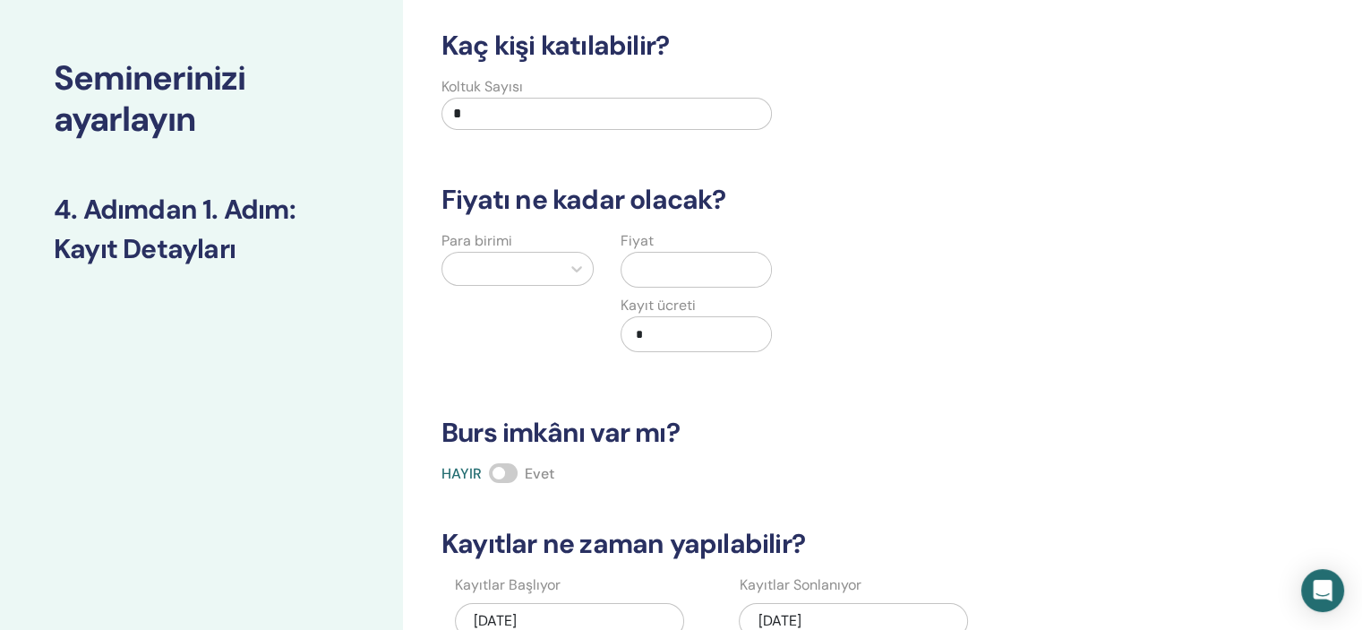
scroll to position [0, 0]
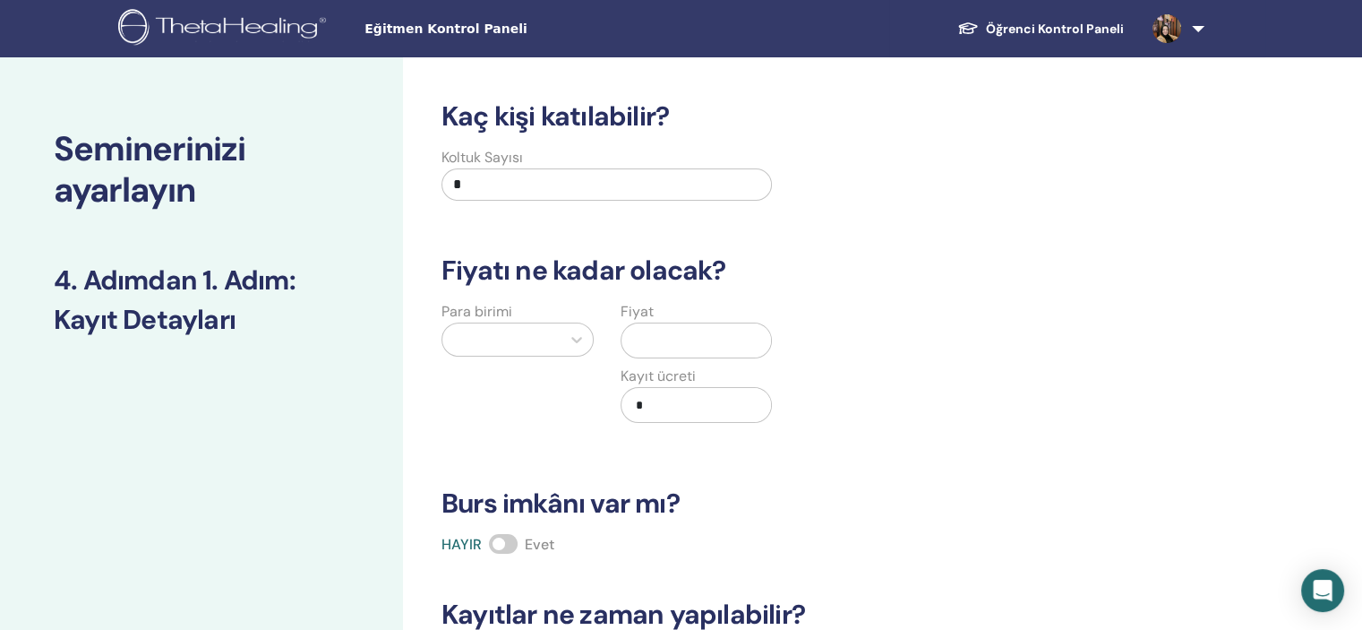
click at [605, 185] on input "*" at bounding box center [606, 184] width 330 height 32
type input "*"
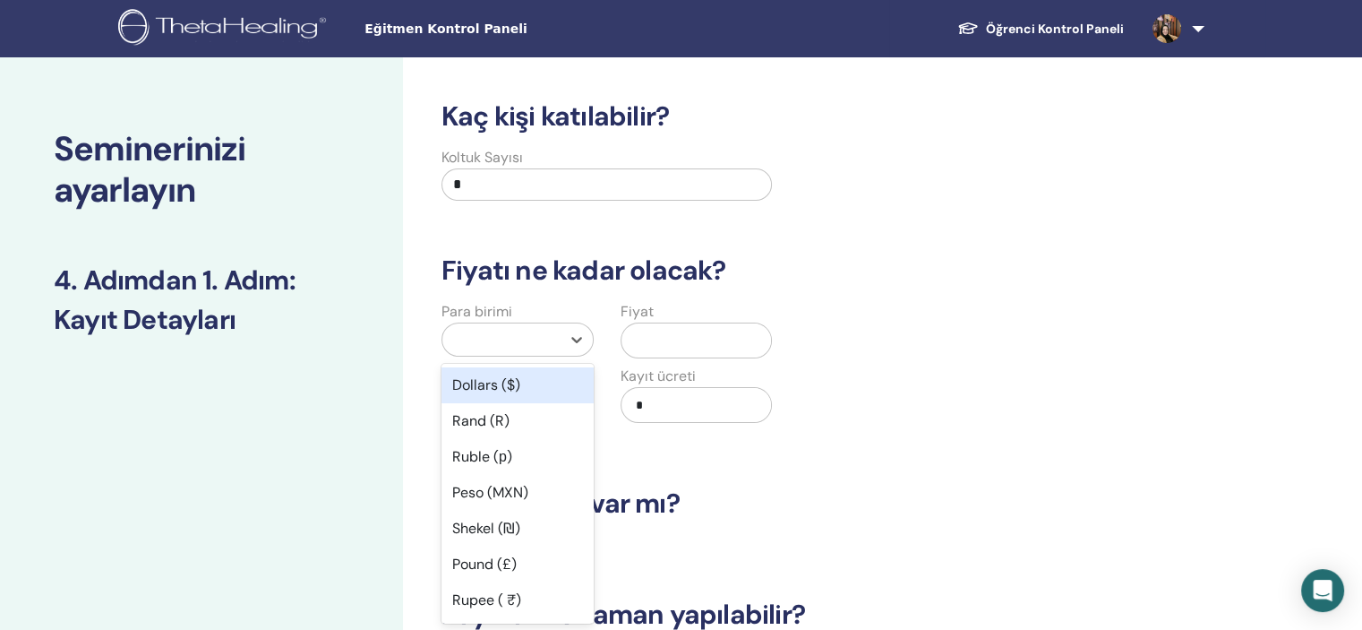
click at [506, 346] on div at bounding box center [501, 339] width 118 height 32
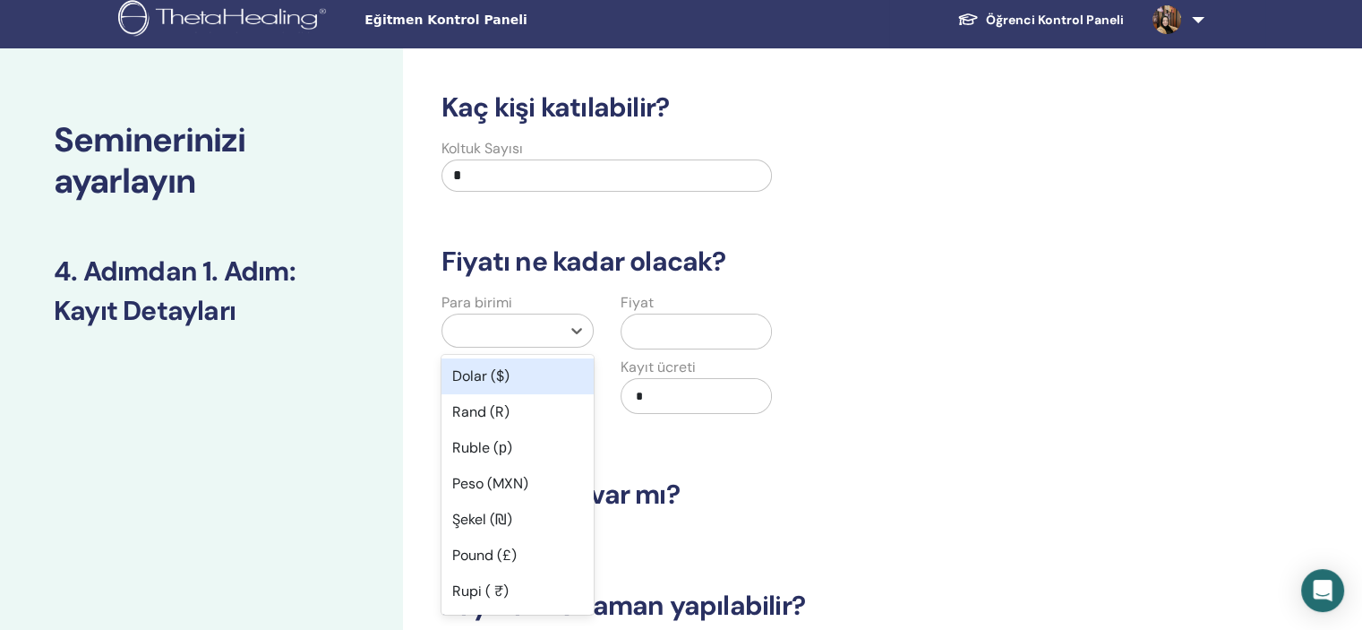
click at [502, 364] on div "Dolar ($)" at bounding box center [517, 376] width 152 height 36
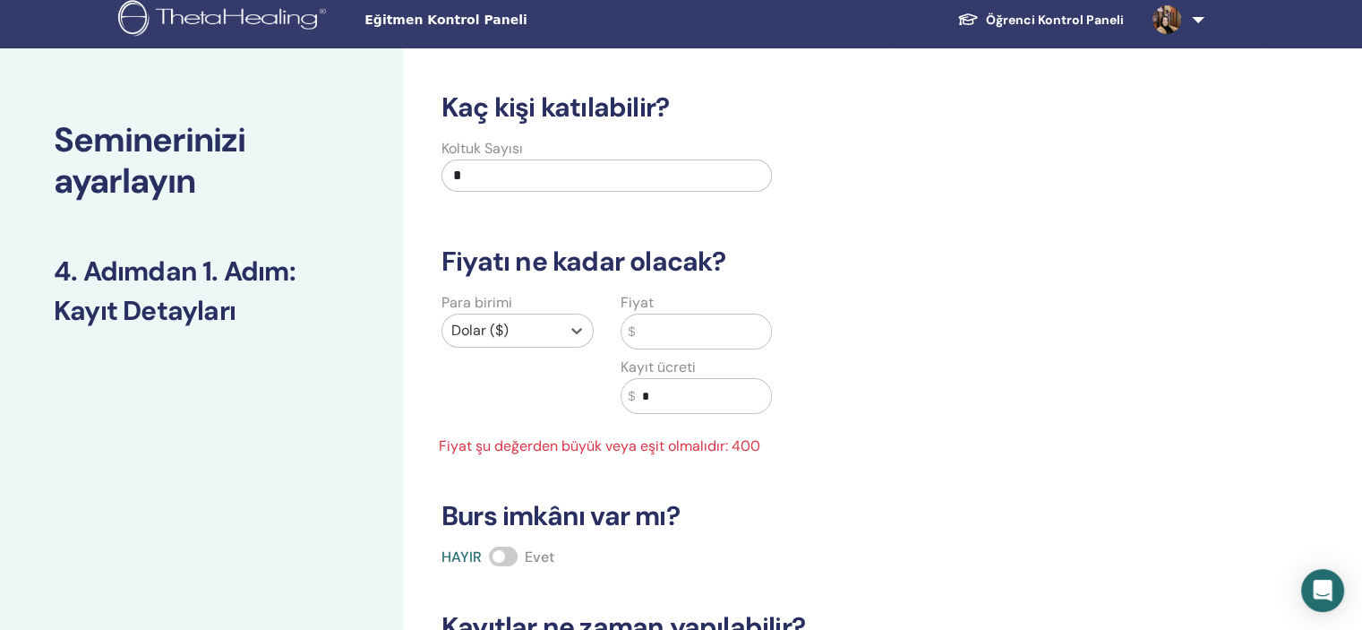
click at [653, 333] on input "text" at bounding box center [703, 331] width 136 height 34
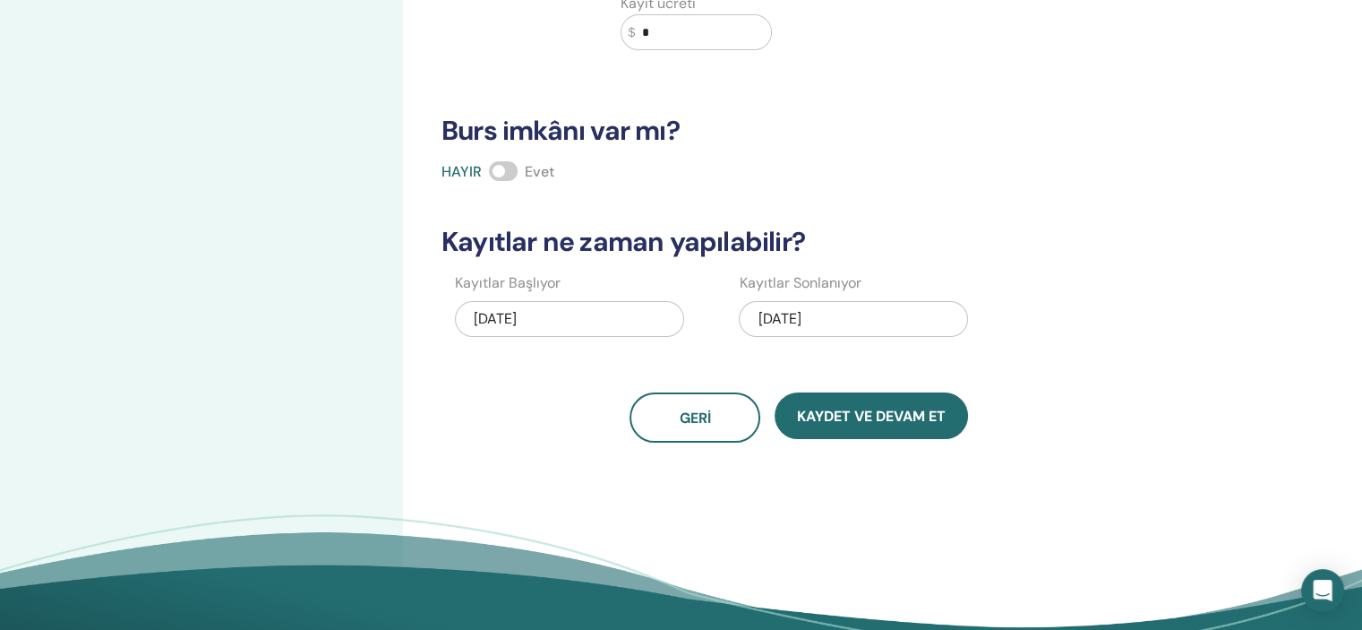
scroll to position [379, 0]
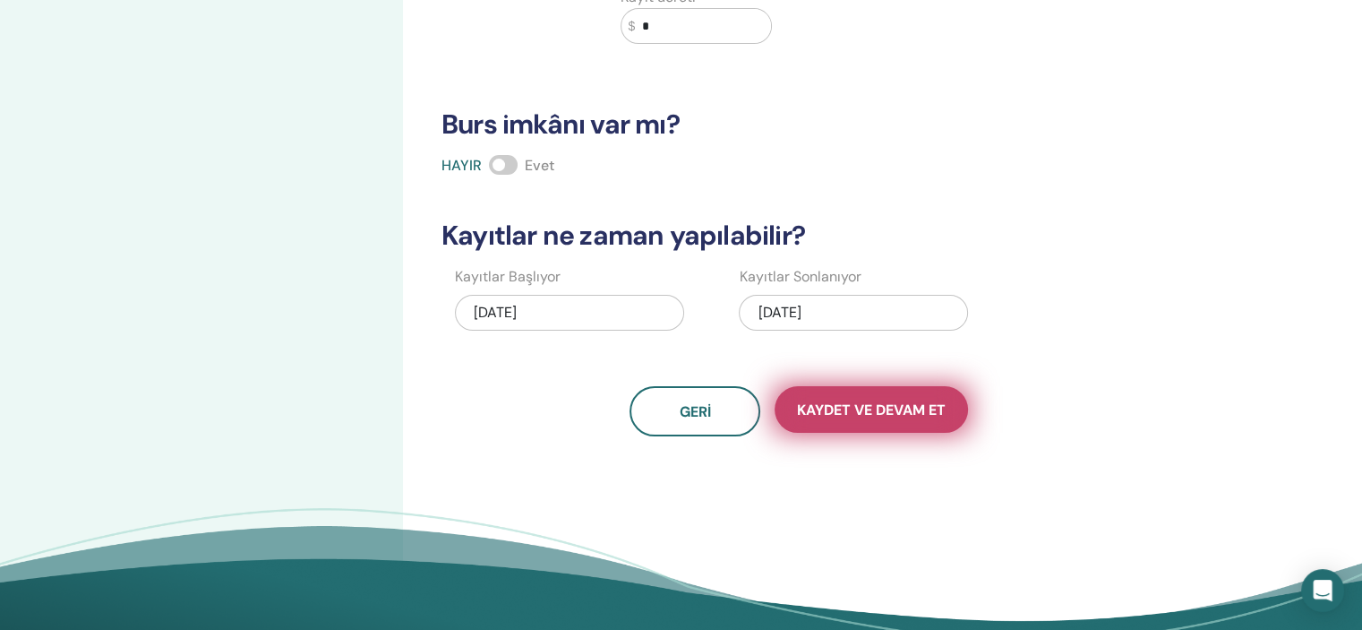
type input "***"
click at [899, 406] on font "Kaydet ve Devam Et" at bounding box center [871, 409] width 149 height 19
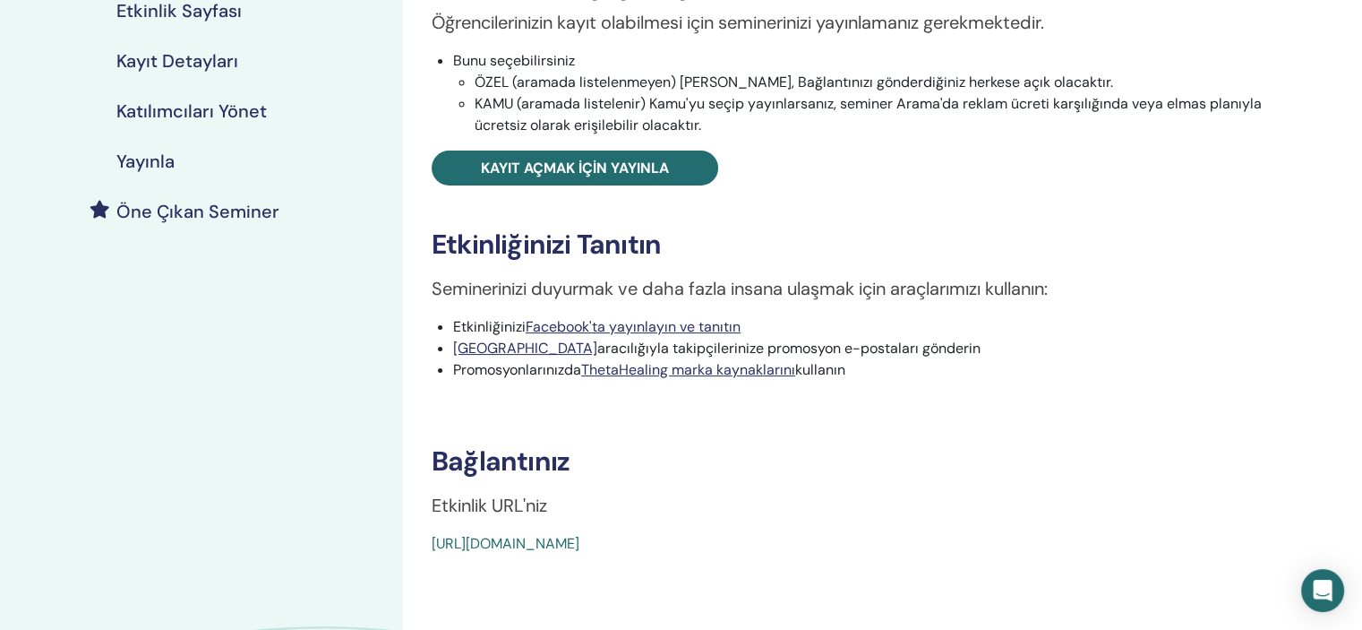
scroll to position [325, 0]
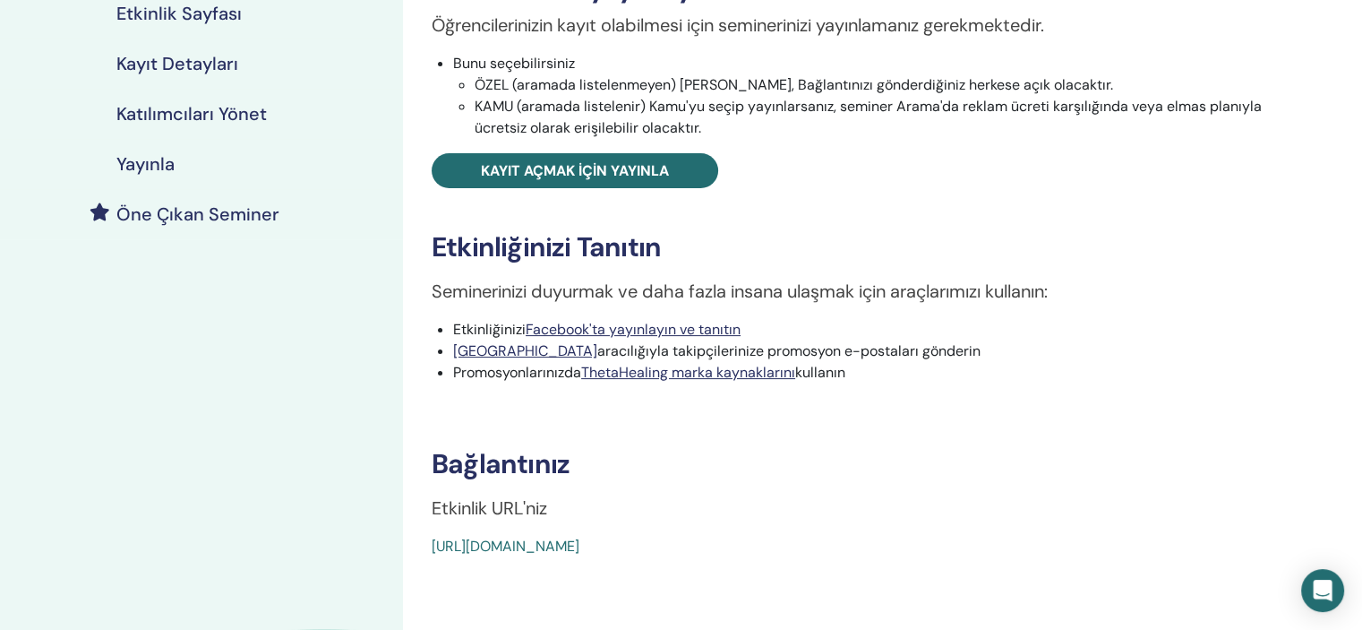
click at [579, 545] on font "[URL][DOMAIN_NAME]" at bounding box center [506, 545] width 148 height 19
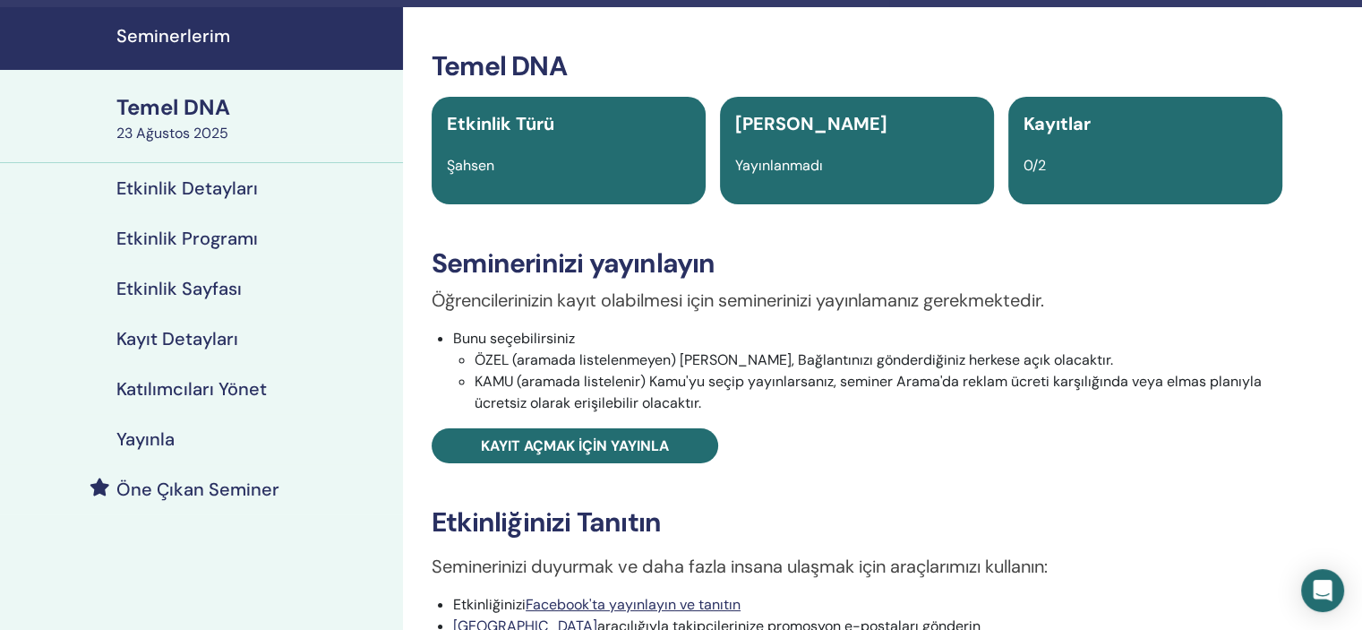
scroll to position [47, 0]
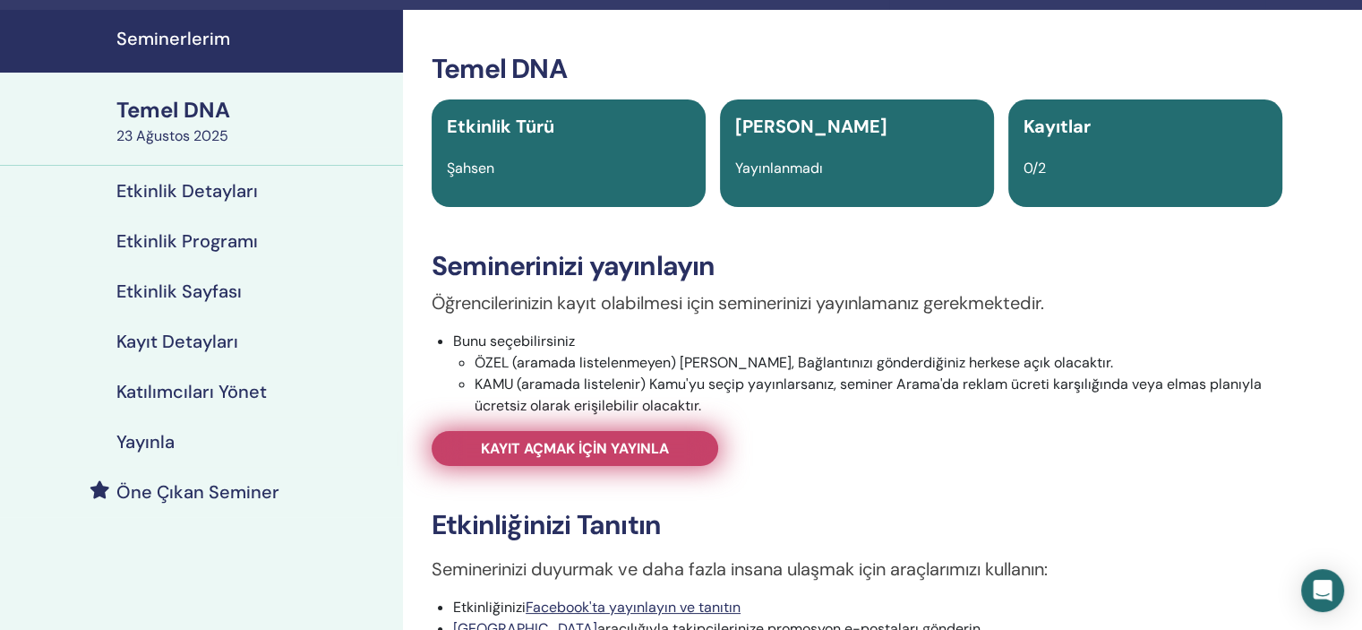
click at [527, 446] on font "Kayıt açmak için yayınla" at bounding box center [575, 448] width 188 height 19
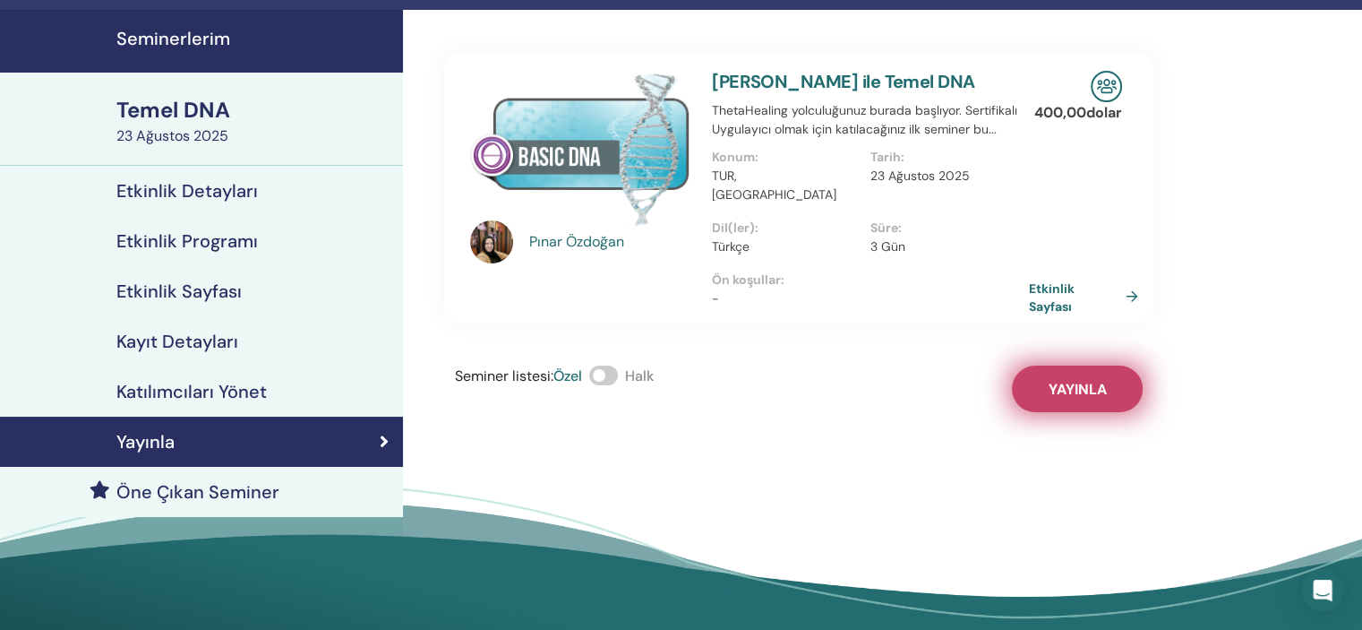
click at [1077, 365] on button "Yayınla" at bounding box center [1077, 388] width 131 height 47
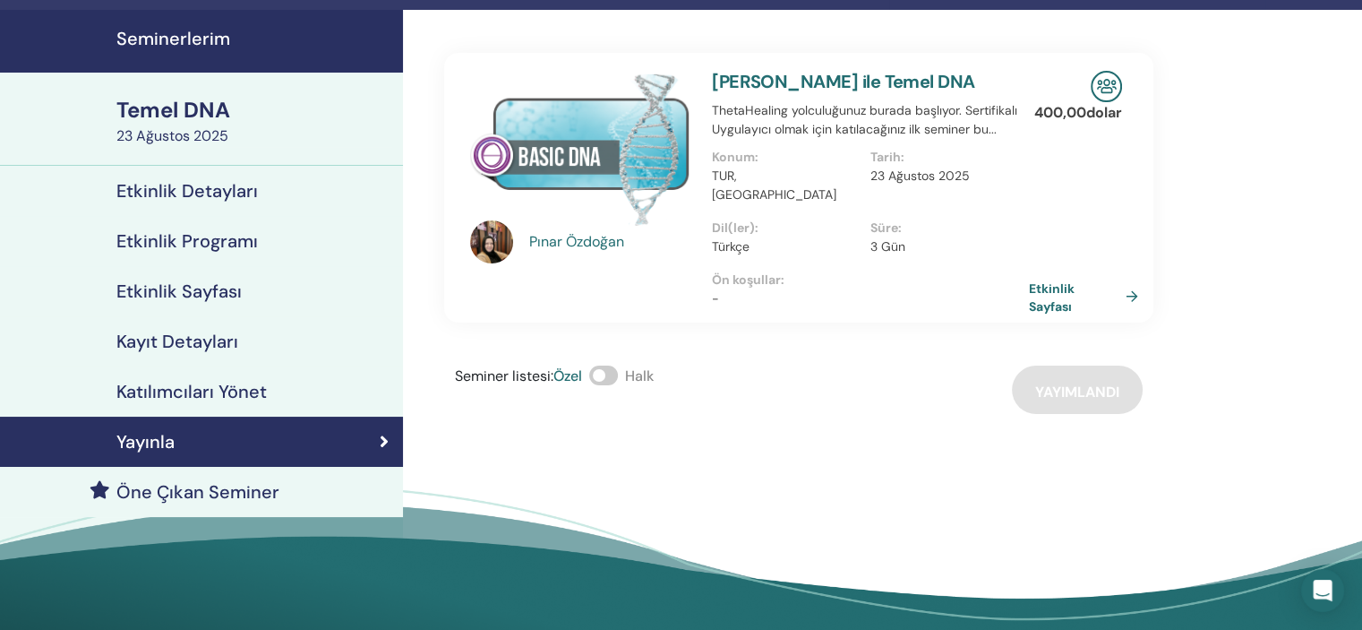
click at [605, 365] on span at bounding box center [603, 375] width 29 height 20
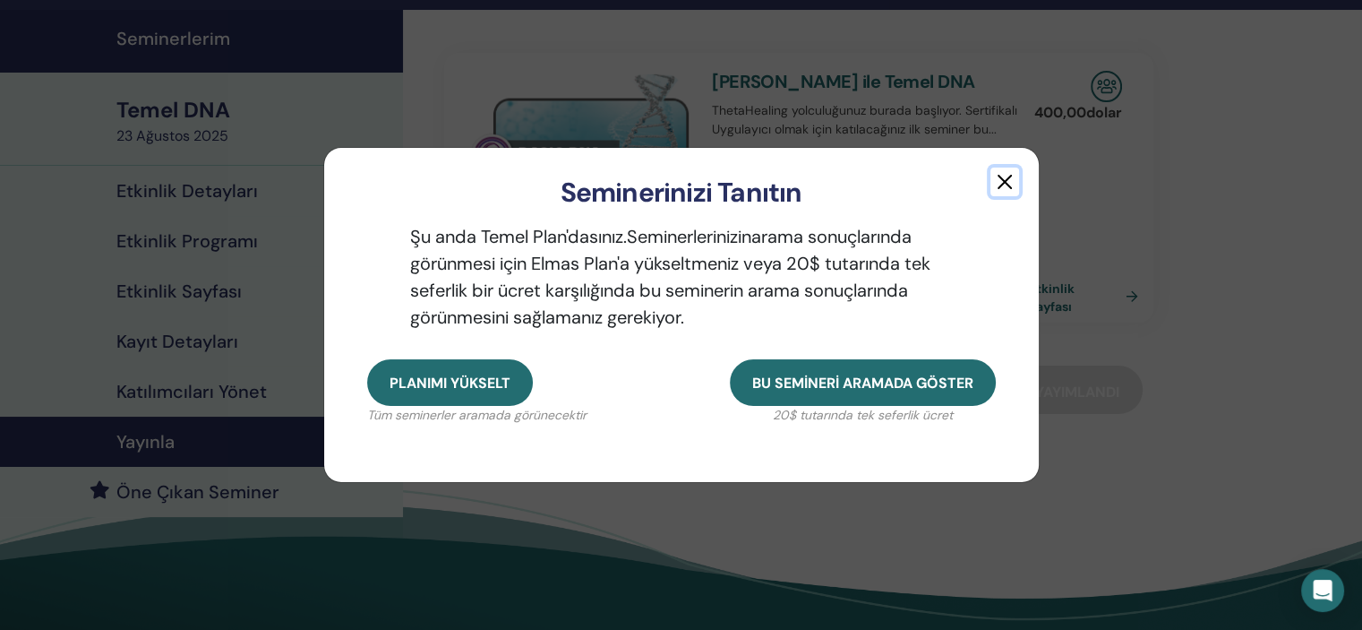
click at [1002, 172] on button "button" at bounding box center [1004, 181] width 29 height 29
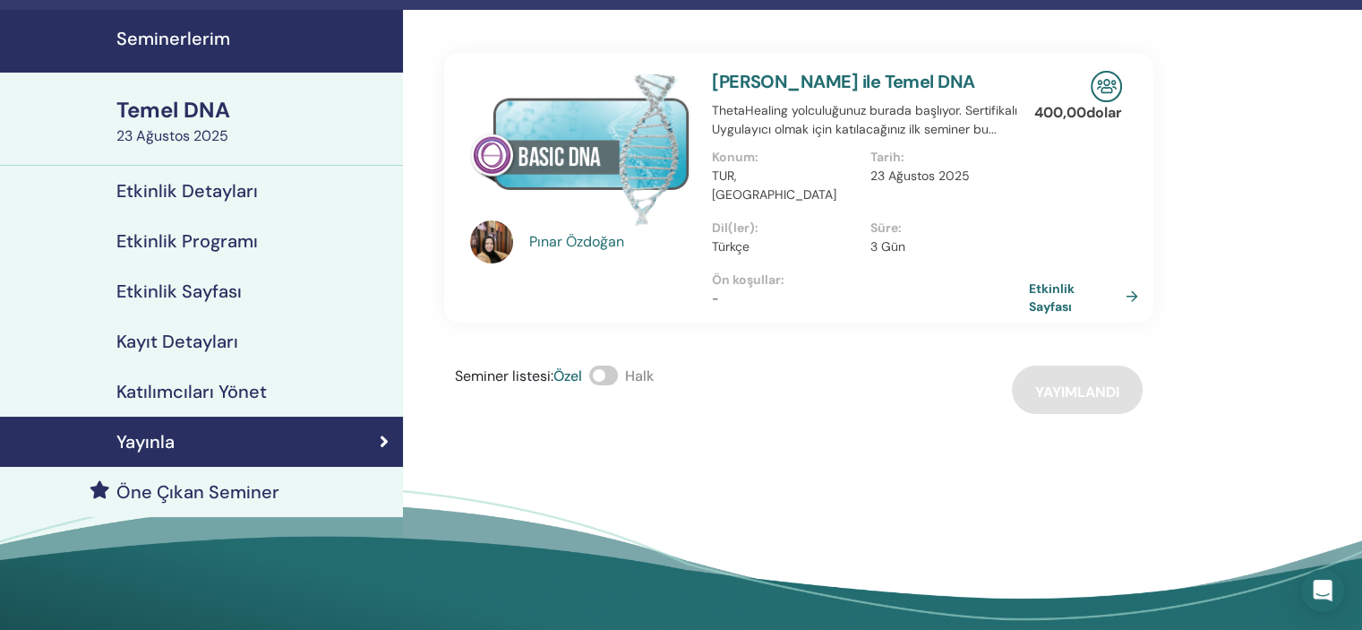
click at [1106, 381] on div "Seminer listesi : Özel Halk Yayımlandı" at bounding box center [798, 389] width 709 height 48
